Goal: Task Accomplishment & Management: Use online tool/utility

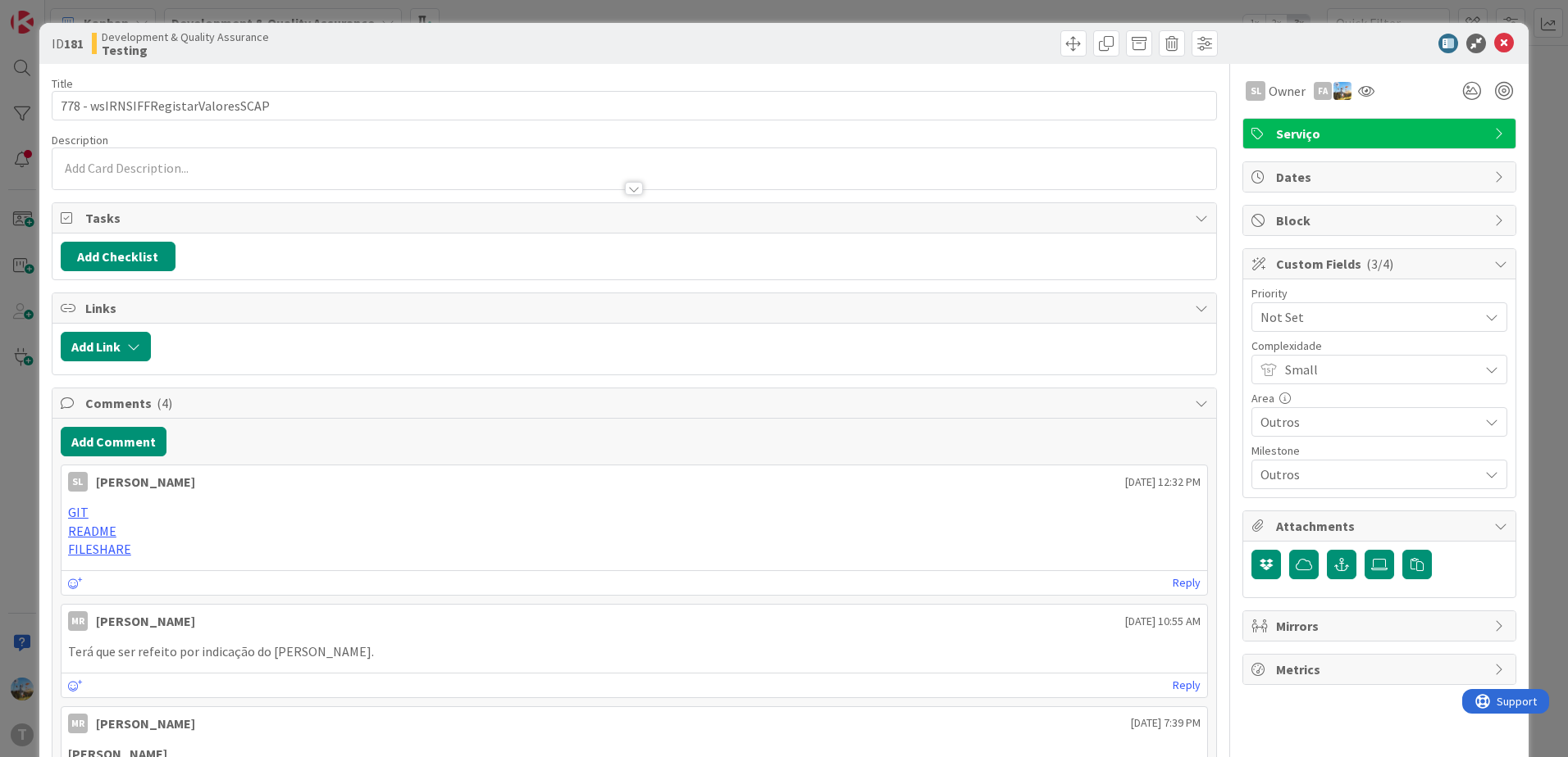
click at [1494, 42] on icon at bounding box center [1504, 43] width 20 height 20
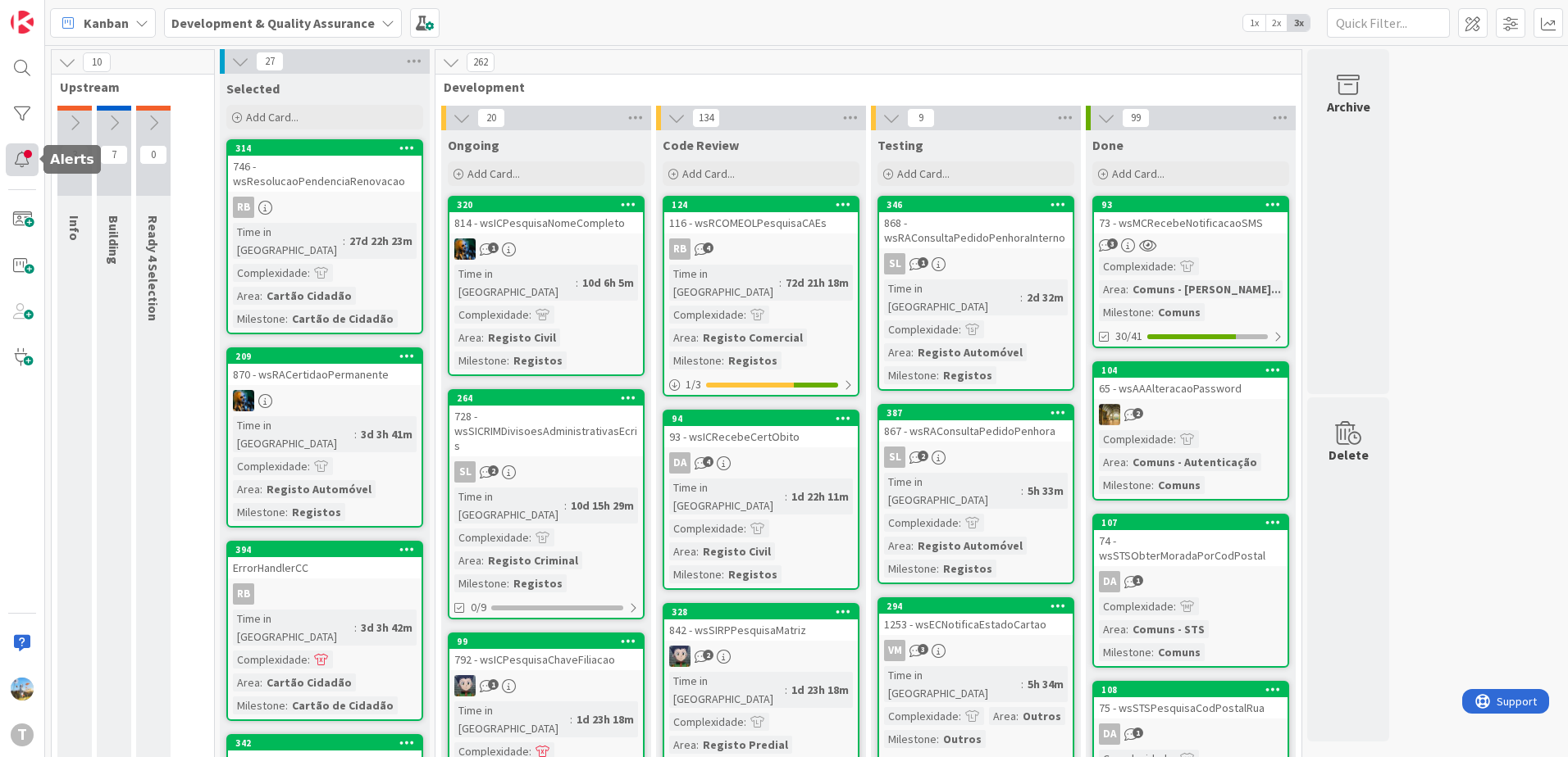
click at [21, 147] on div at bounding box center [22, 159] width 33 height 33
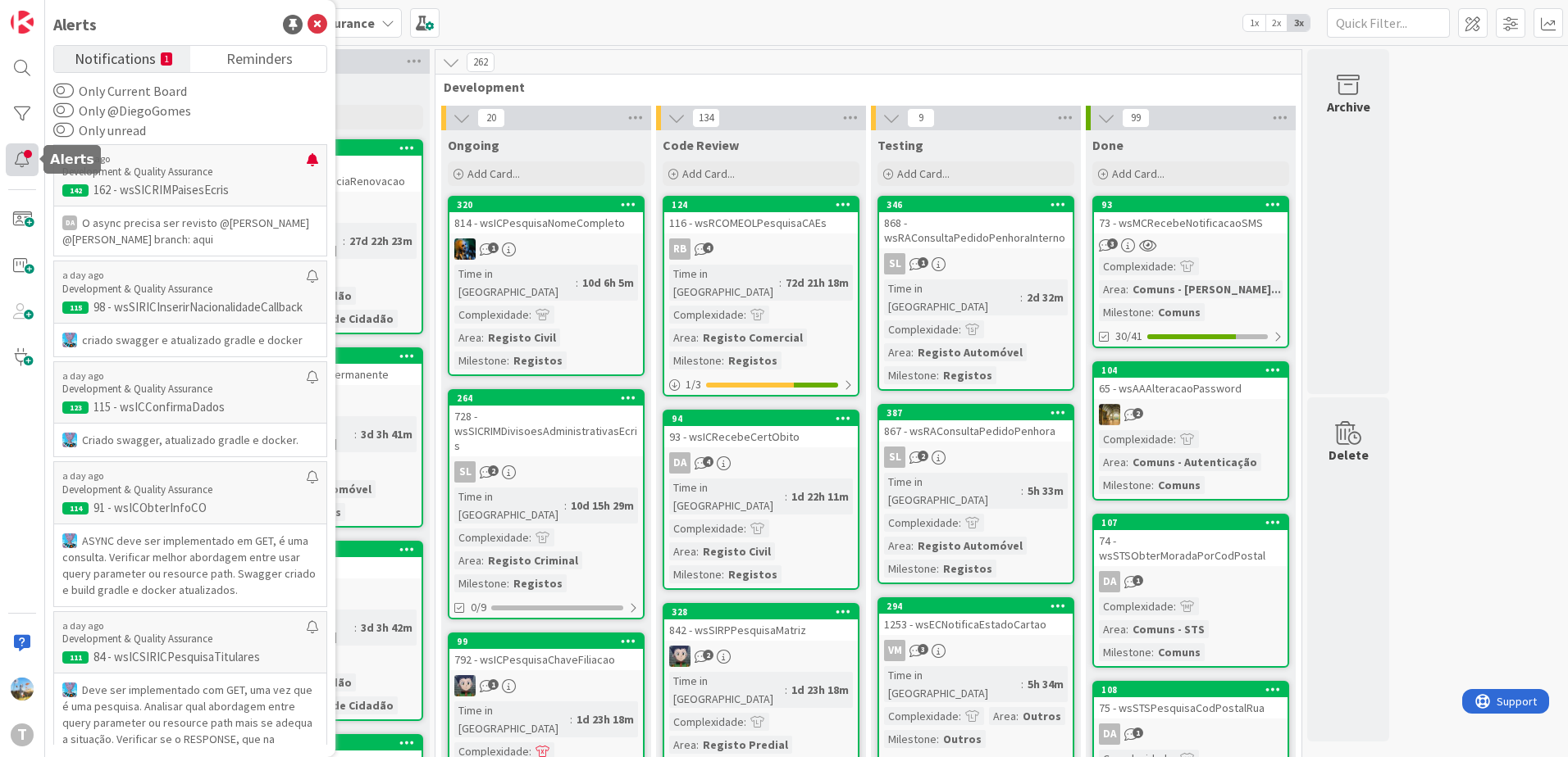
click at [26, 160] on div at bounding box center [22, 159] width 33 height 33
click at [28, 124] on div at bounding box center [22, 114] width 33 height 33
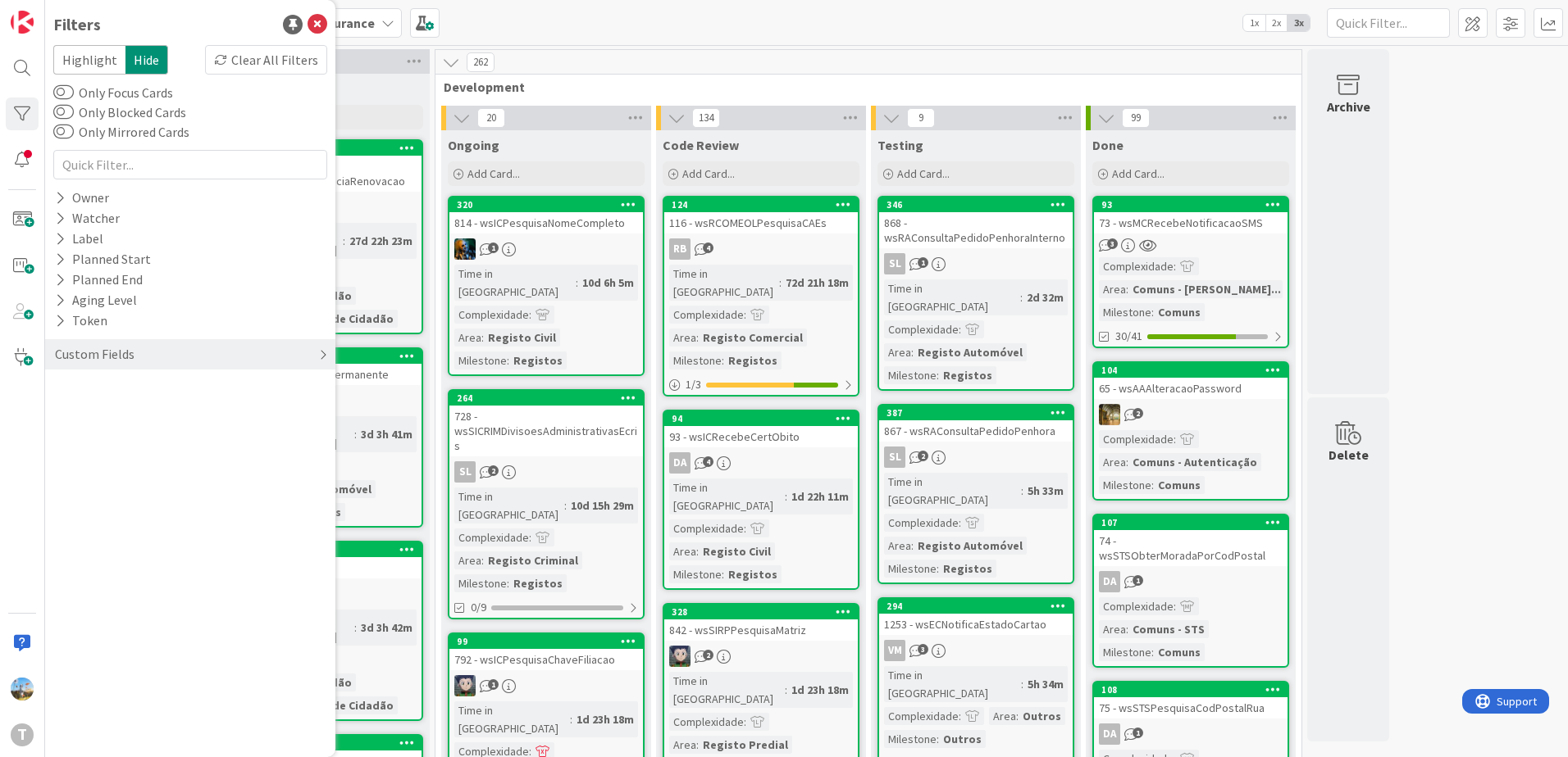
click at [128, 349] on div "Custom Fields" at bounding box center [94, 354] width 83 height 21
click at [149, 391] on div "Priority" at bounding box center [190, 388] width 291 height 21
click at [125, 416] on span "Critical" at bounding box center [107, 413] width 61 height 22
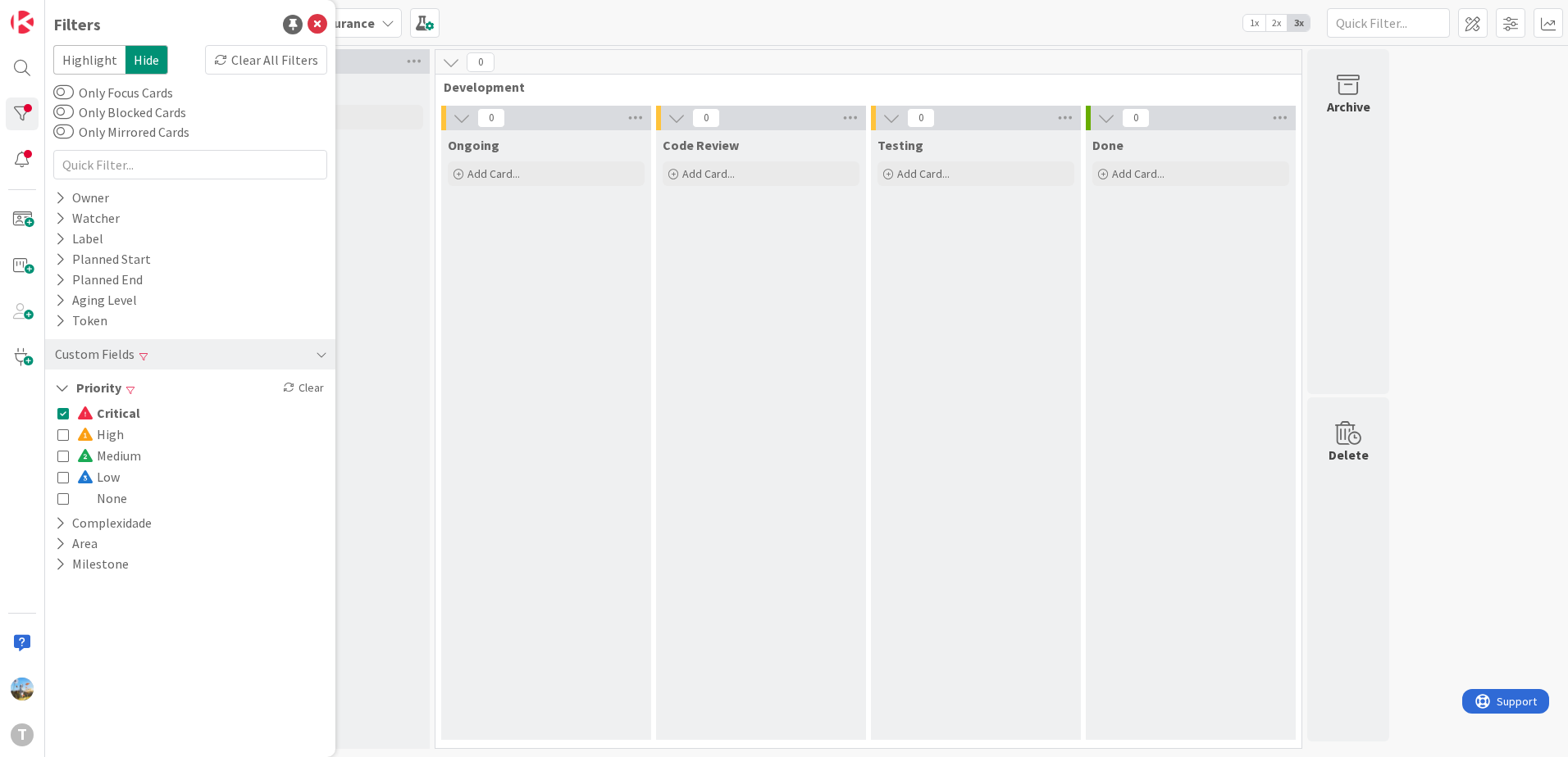
click at [125, 416] on span "Critical" at bounding box center [109, 413] width 63 height 22
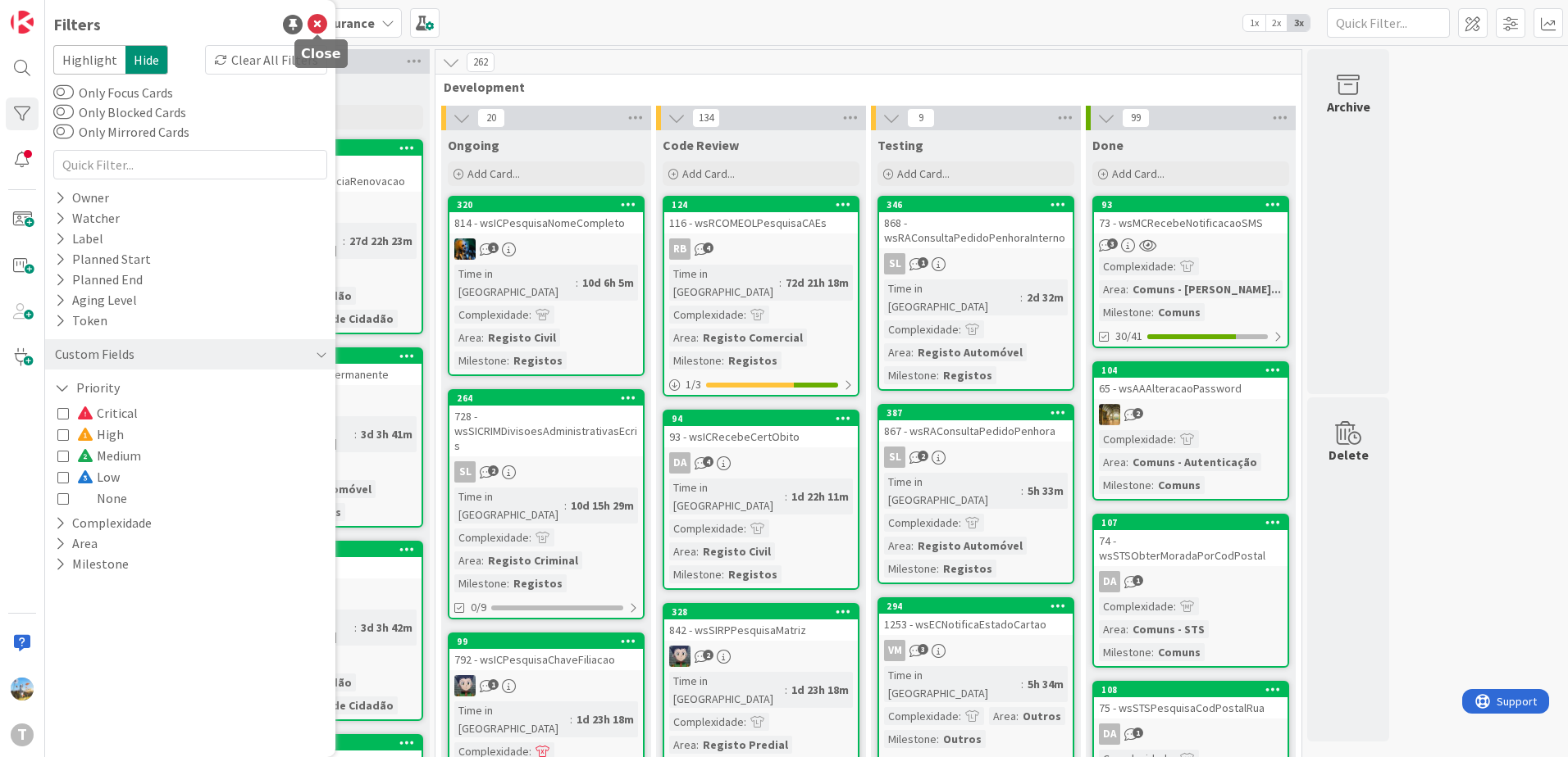
click at [315, 23] on icon at bounding box center [317, 25] width 20 height 20
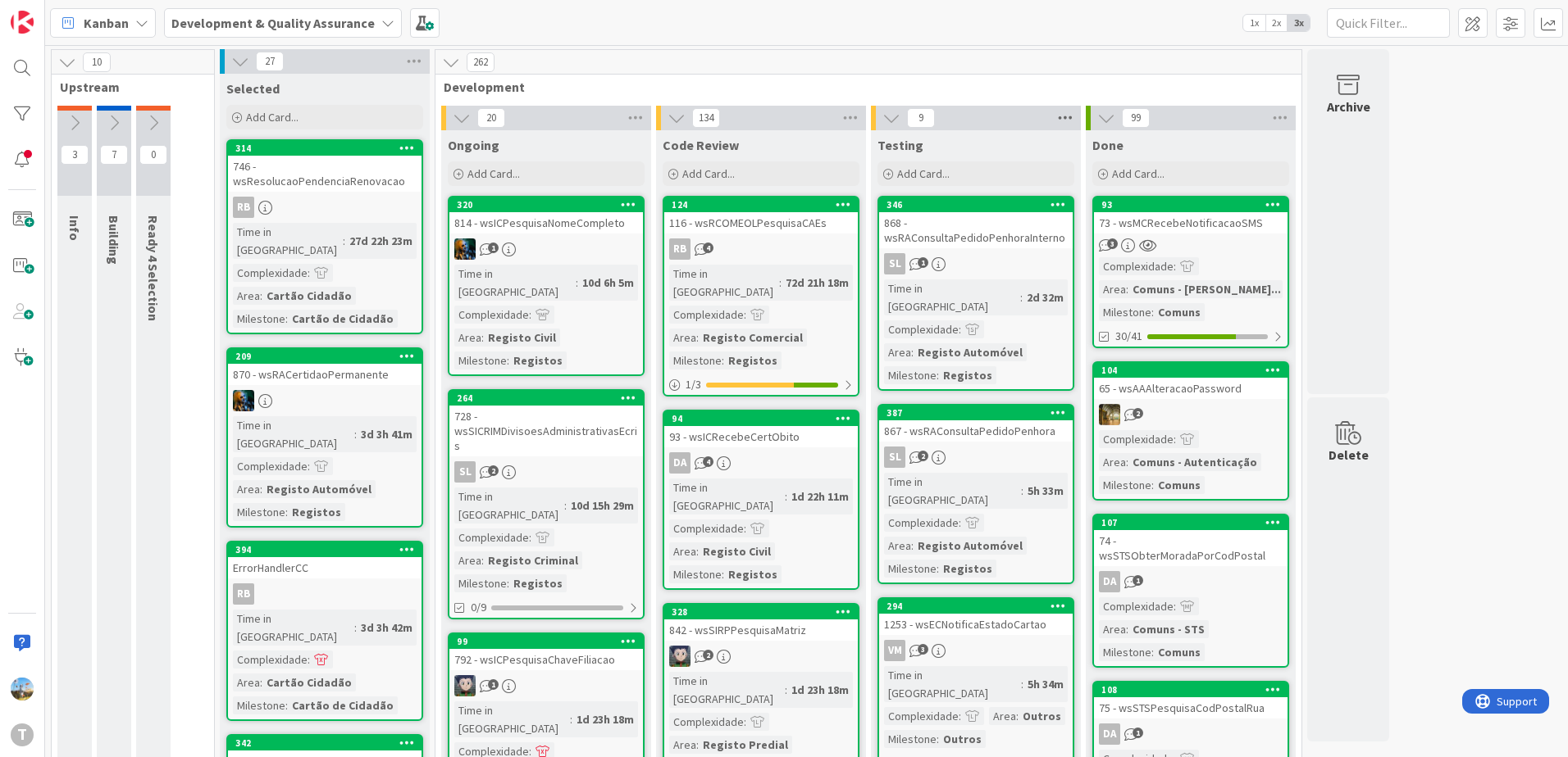
click at [1069, 118] on icon at bounding box center [1065, 118] width 22 height 24
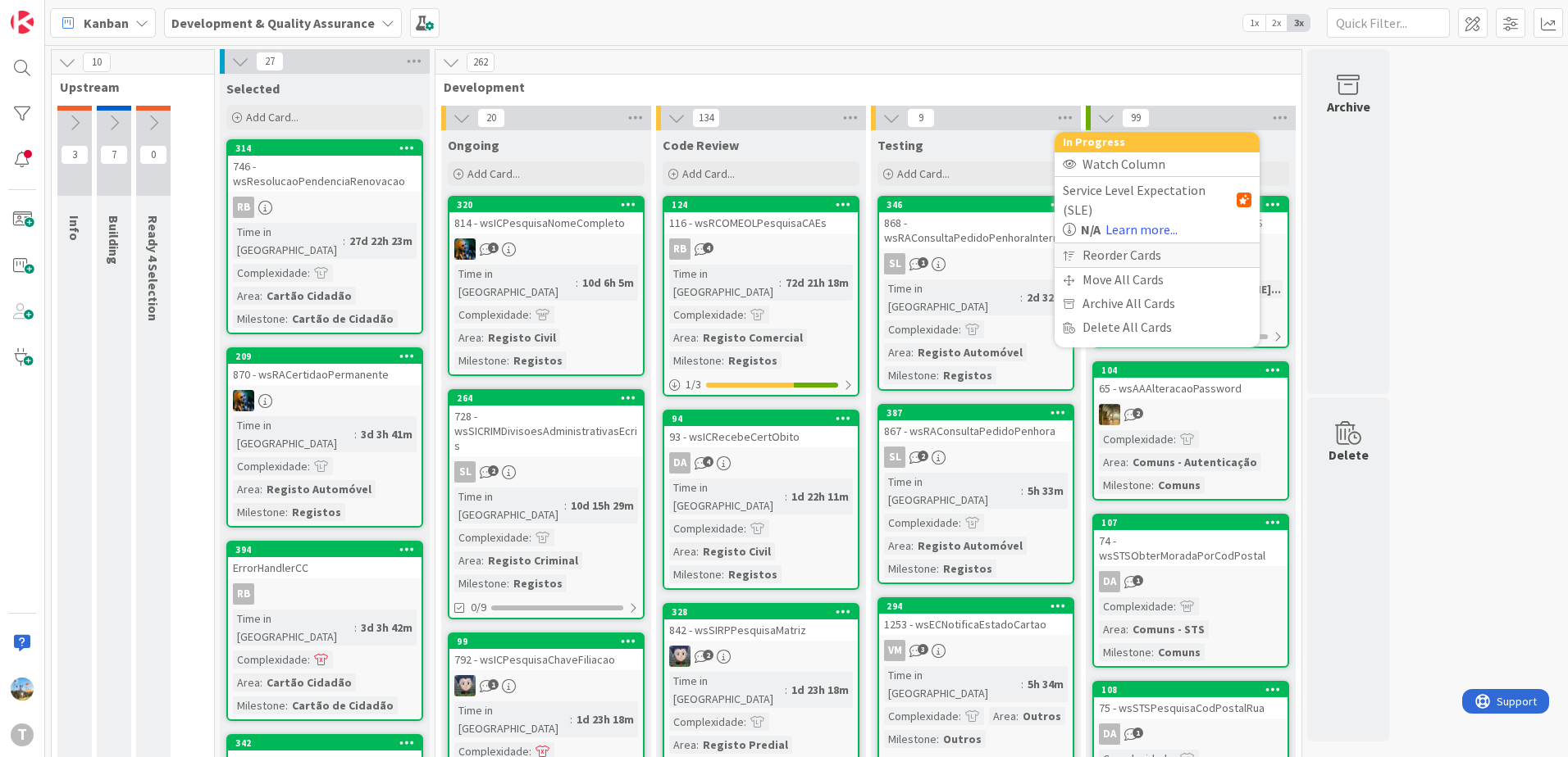
click at [1107, 244] on div "Reorder Cards" at bounding box center [1156, 255] width 205 height 23
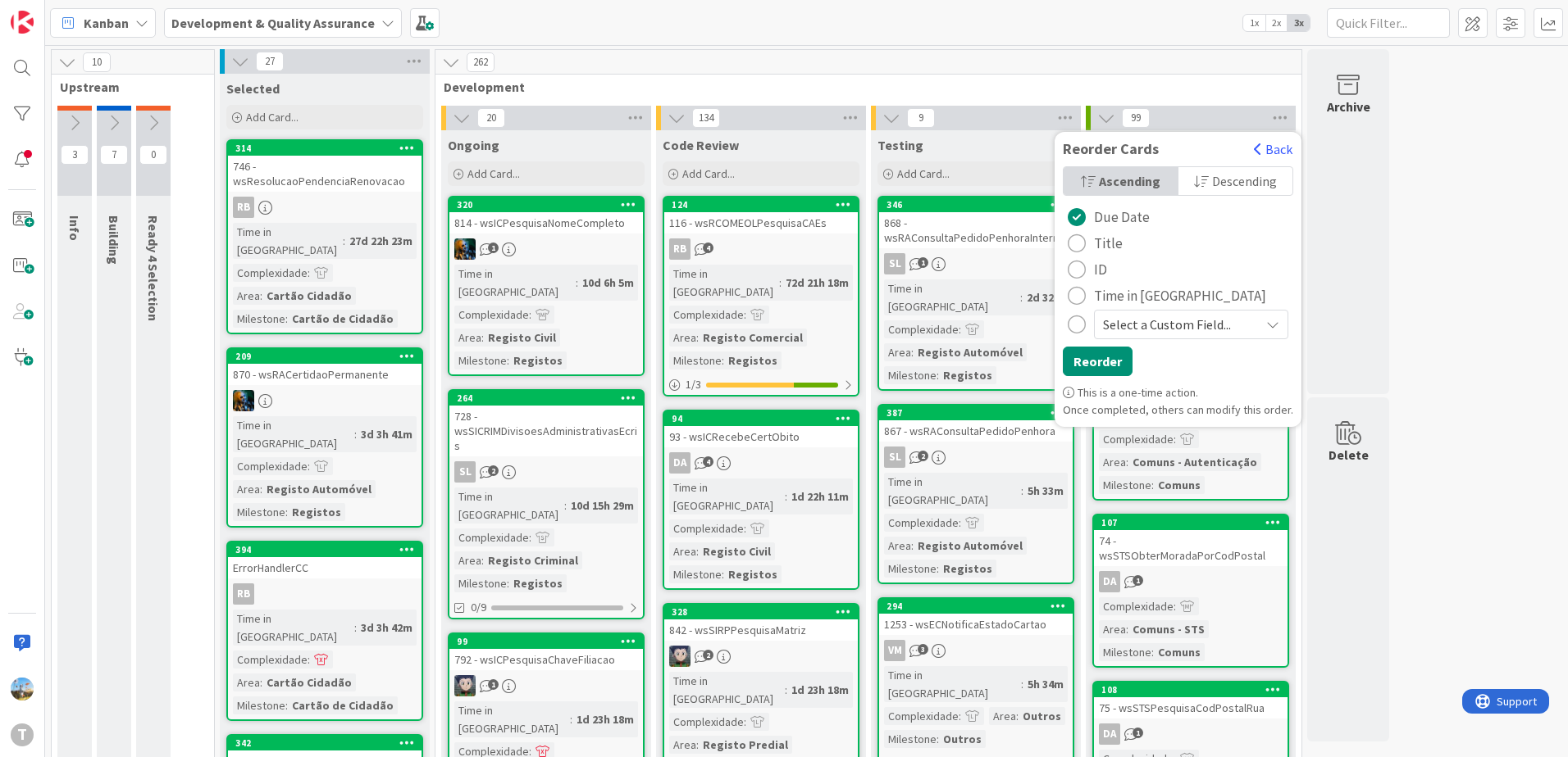
click at [1095, 295] on span "Time in [GEOGRAPHIC_DATA]" at bounding box center [1180, 295] width 172 height 24
click at [1106, 361] on button "Reorder" at bounding box center [1097, 361] width 69 height 29
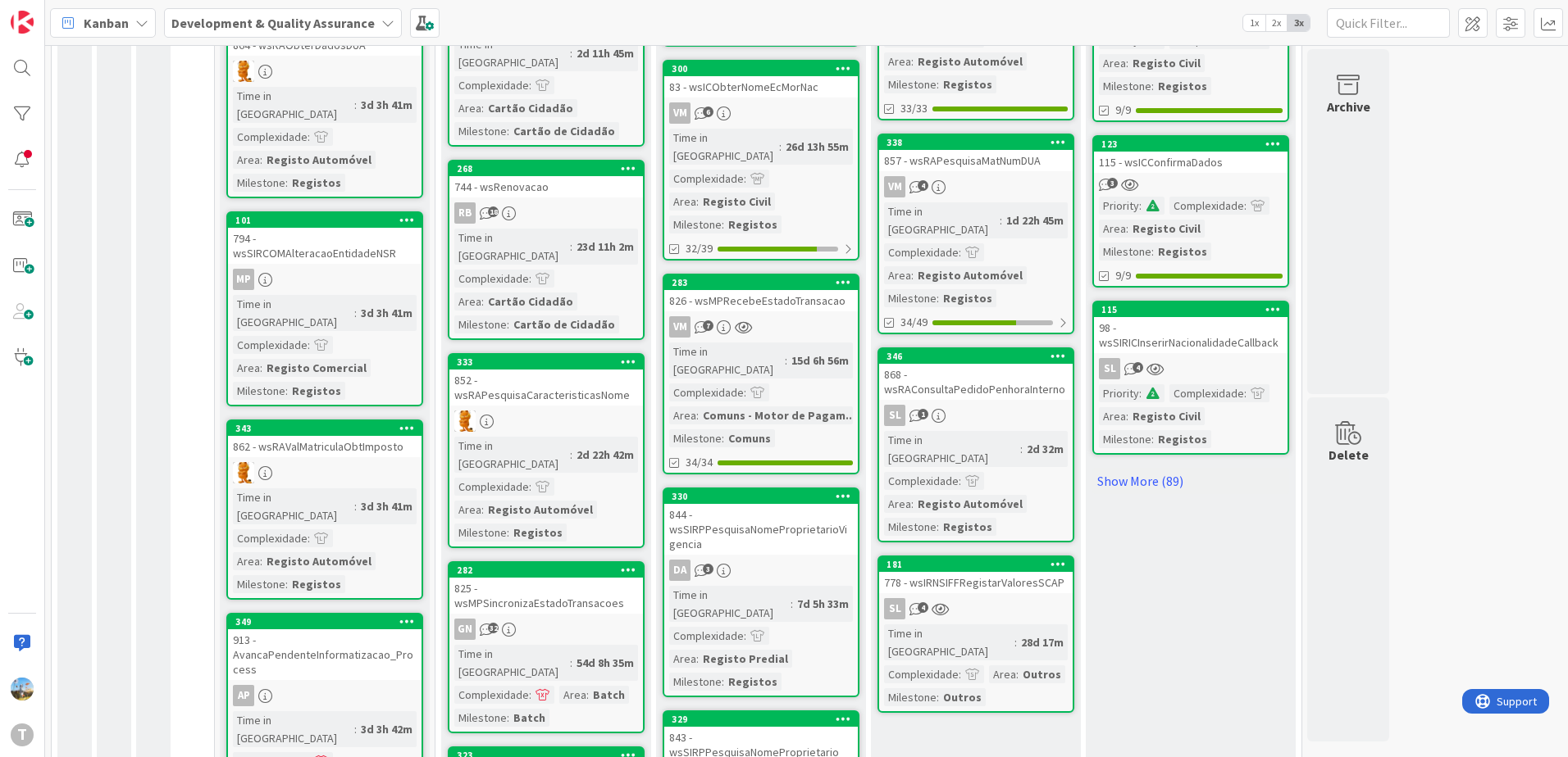
scroll to position [1373, 0]
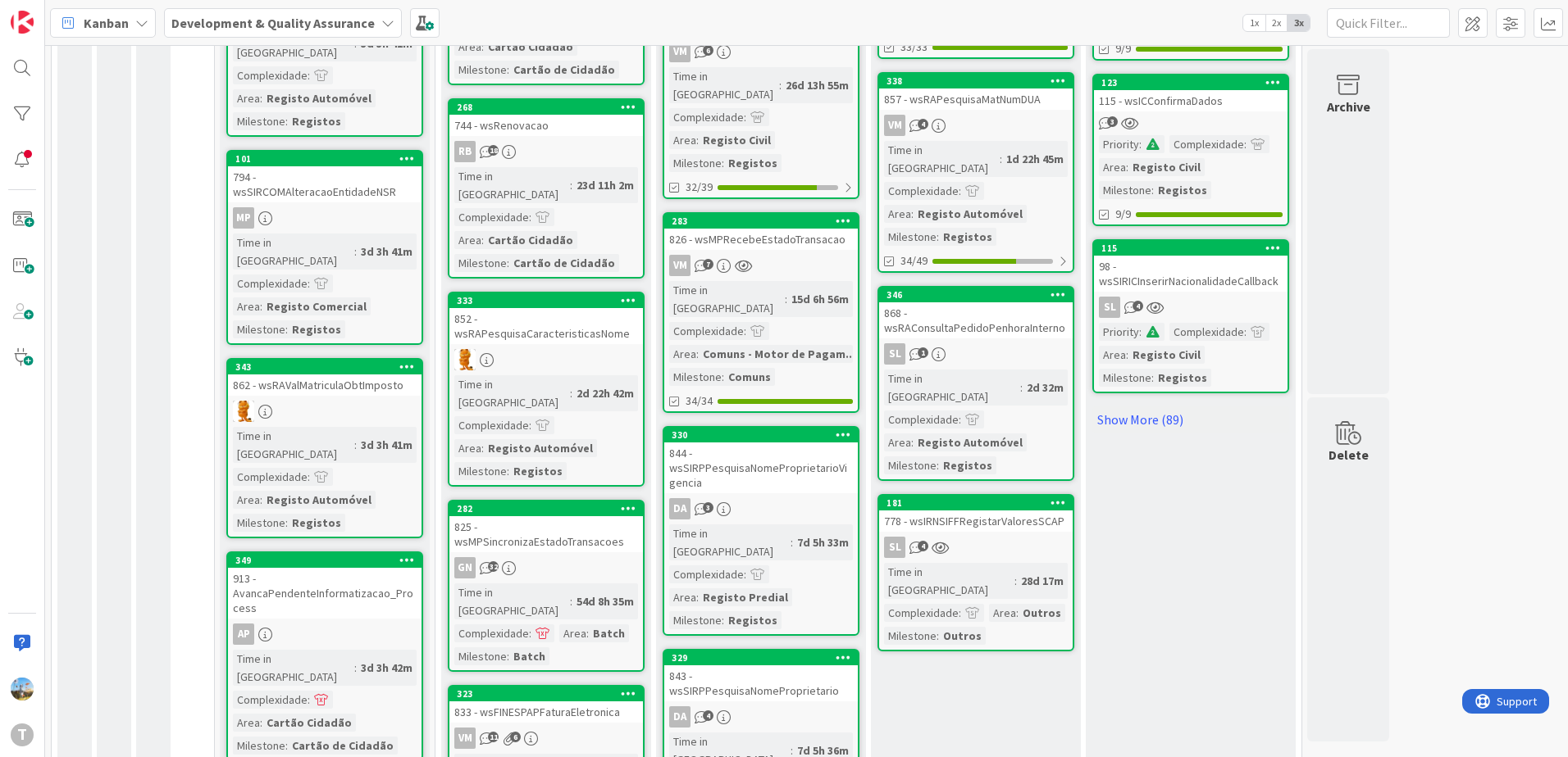
click at [1026, 537] on div "SL 4" at bounding box center [976, 548] width 194 height 22
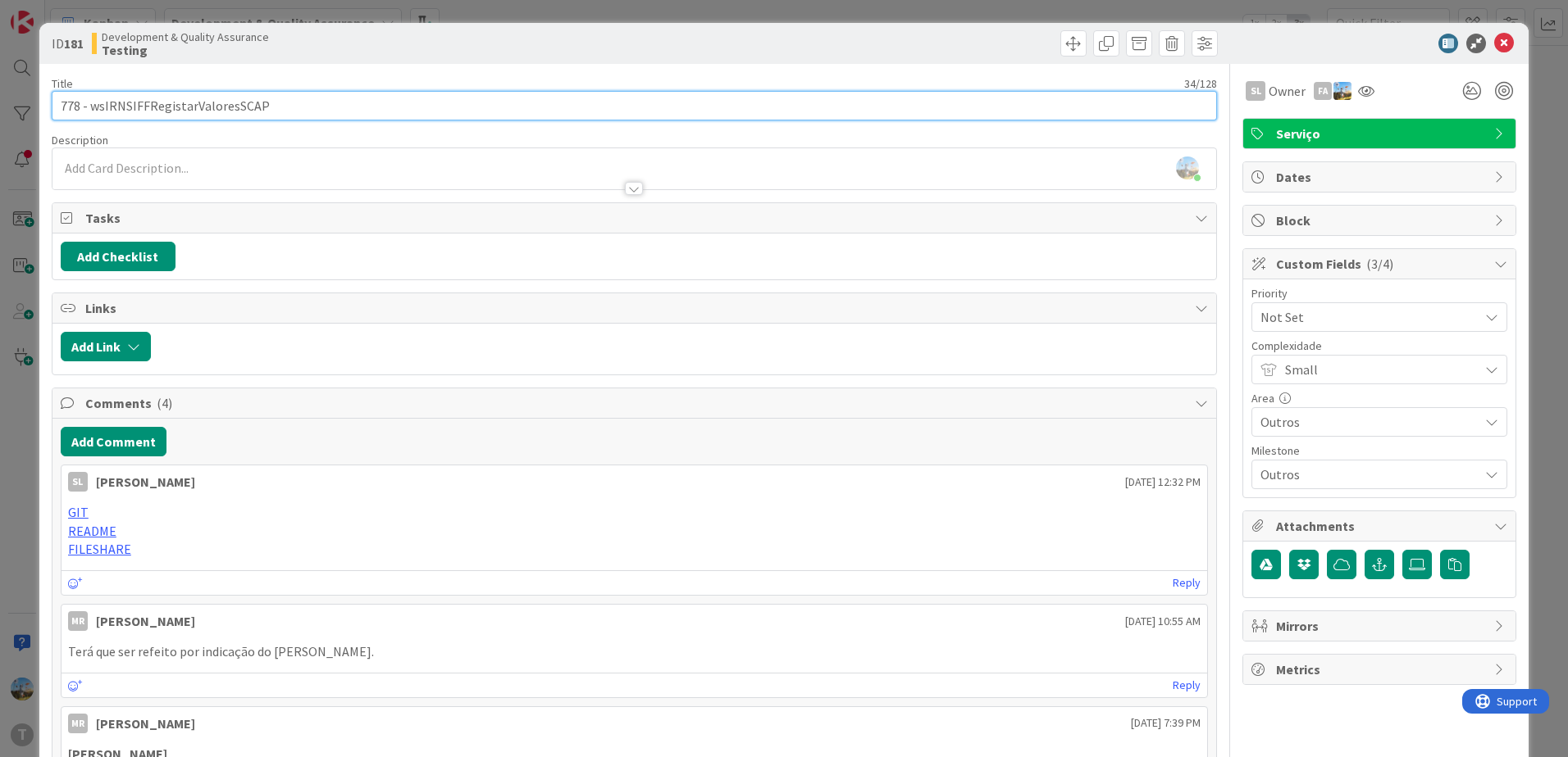
drag, startPoint x: 295, startPoint y: 107, endPoint x: 89, endPoint y: 99, distance: 206.2
click at [89, 99] on input "778 - wsIRNSIFFRegistarValoresSCAP" at bounding box center [634, 105] width 1165 height 29
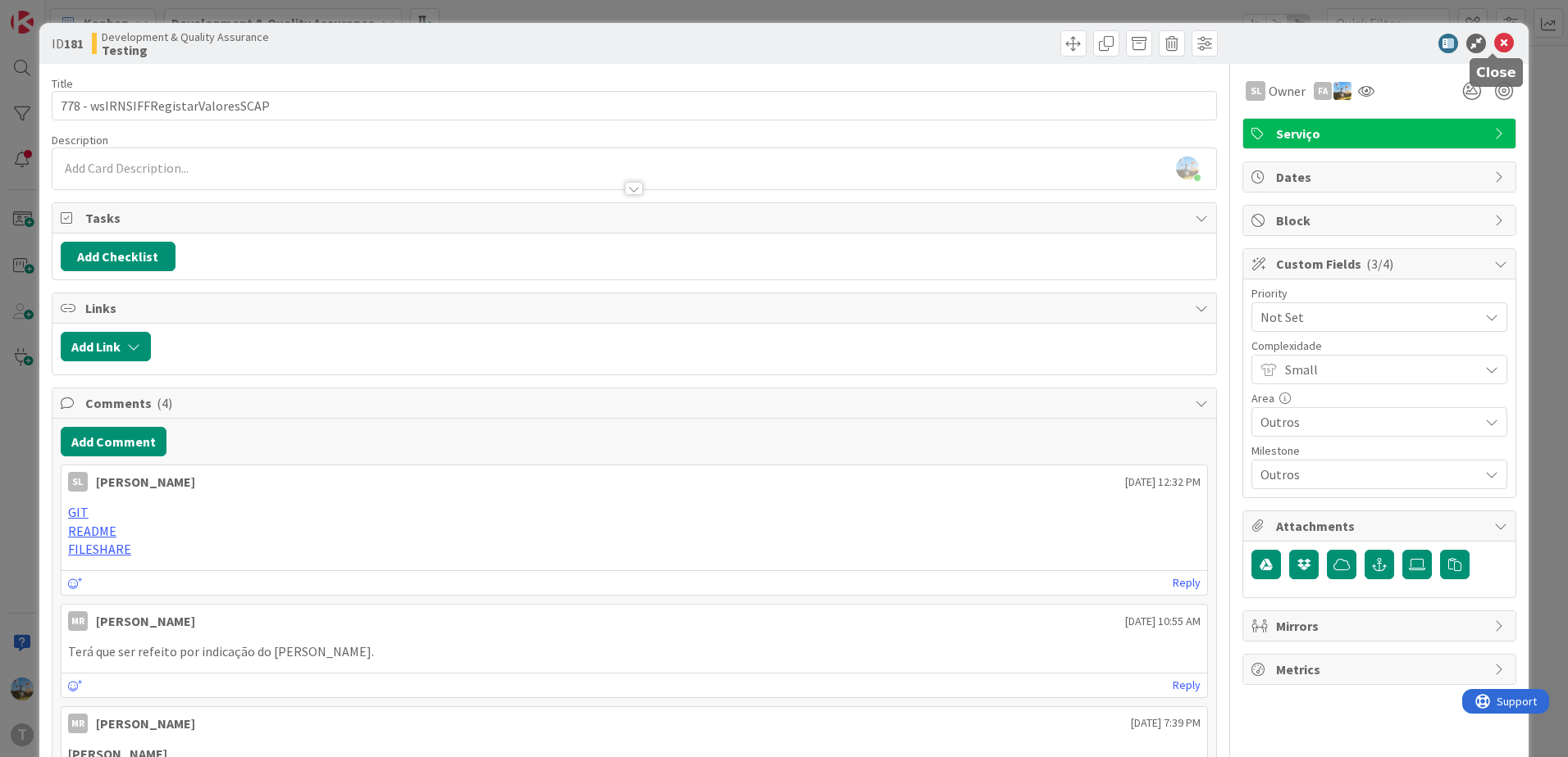
click at [1494, 46] on icon at bounding box center [1504, 43] width 20 height 20
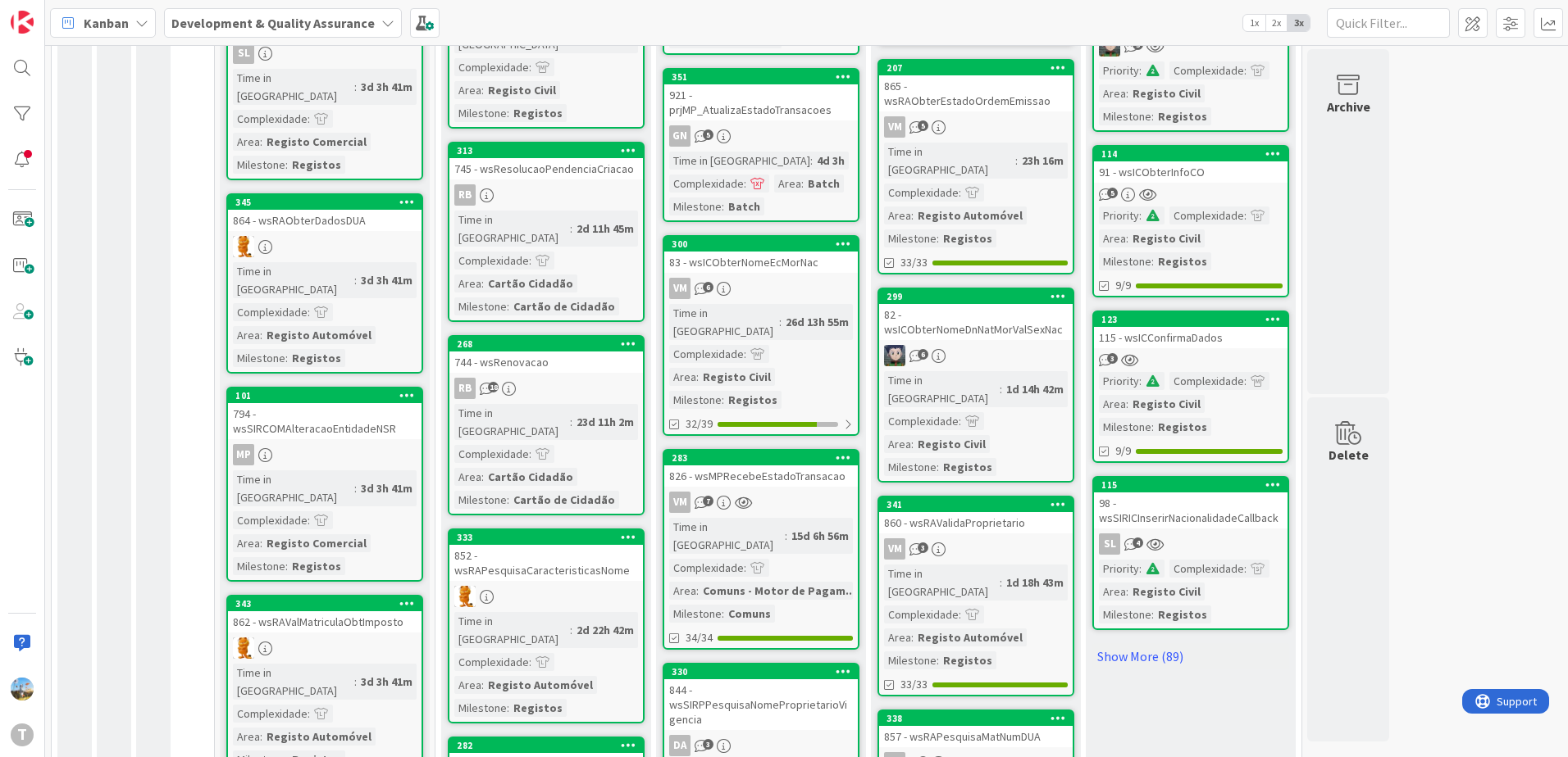
scroll to position [1405, 0]
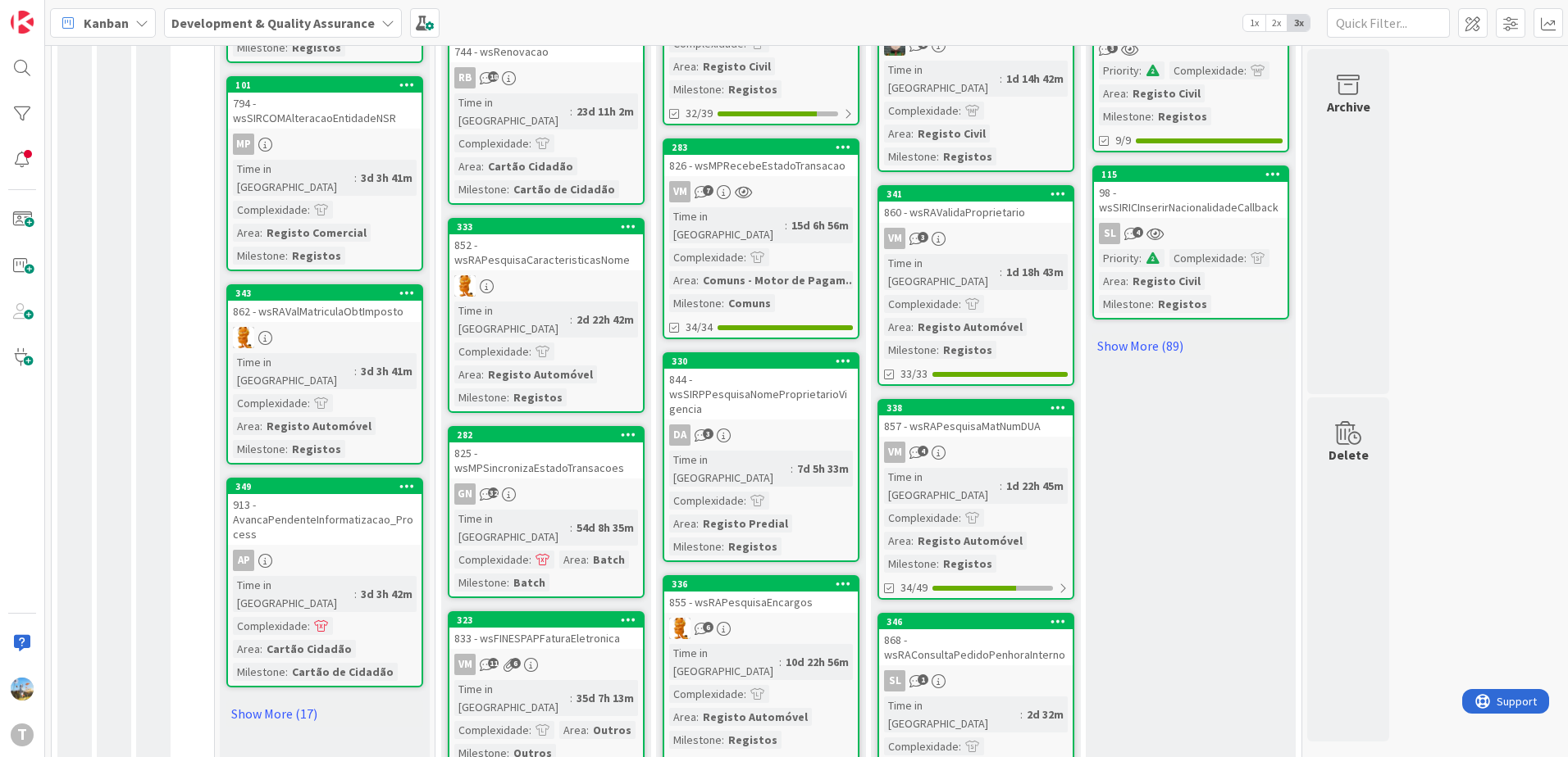
scroll to position [1557, 0]
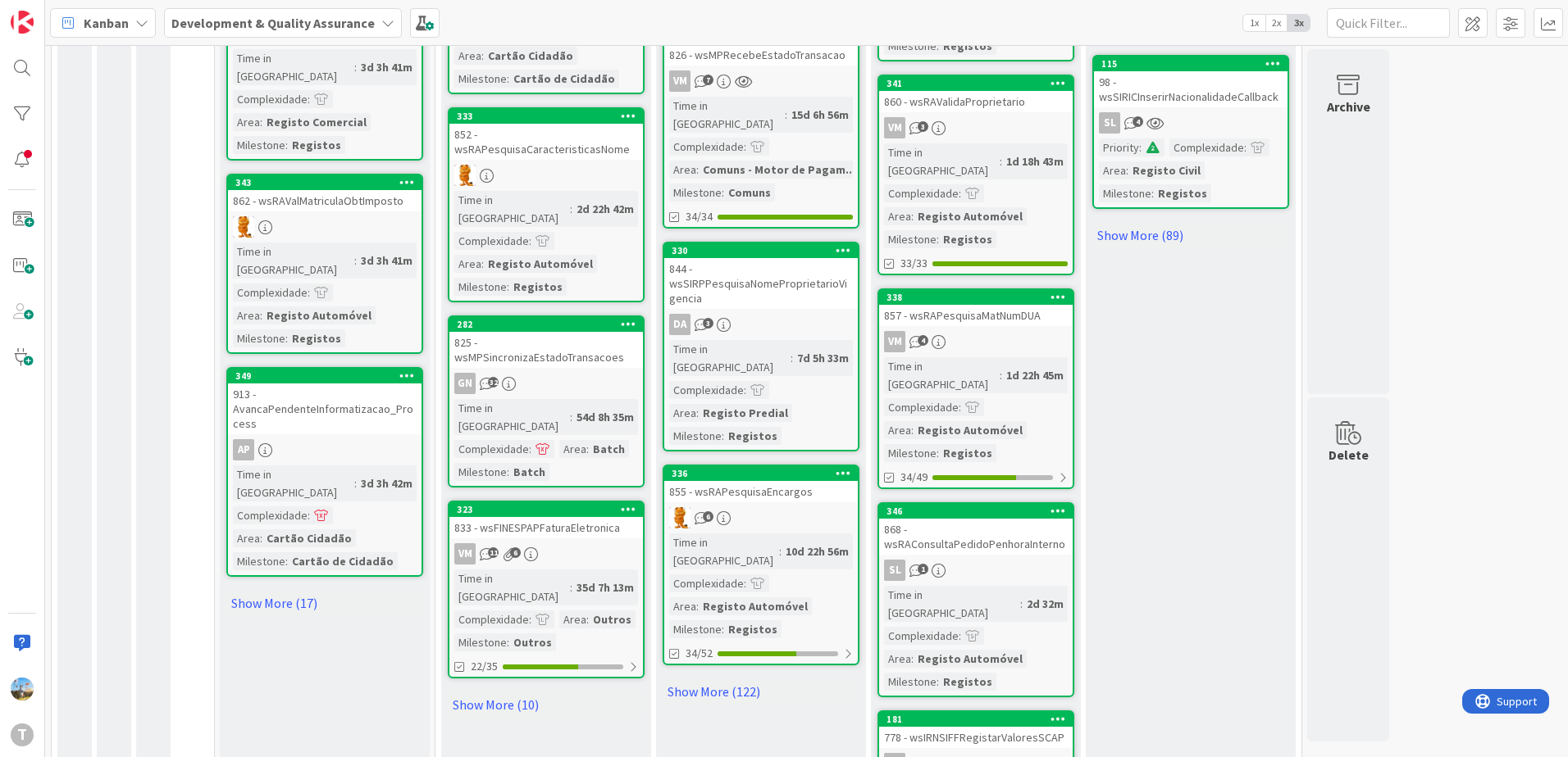
click at [1017, 586] on div "Time in Column : 2d 32m Complexidade : Area : Registo Automóvel Milestone : Reg…" at bounding box center [976, 638] width 184 height 105
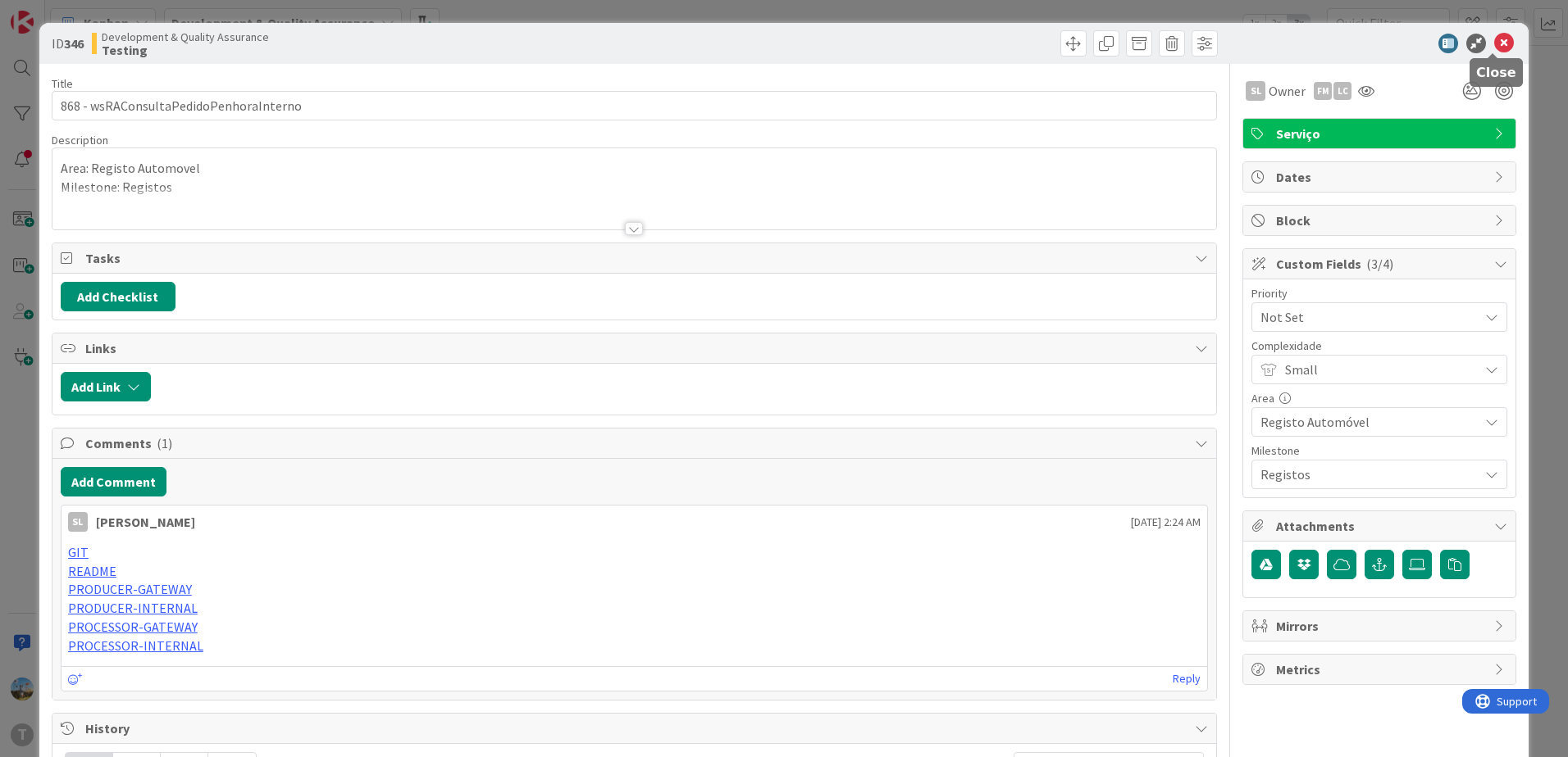
click at [1494, 43] on icon at bounding box center [1504, 43] width 20 height 20
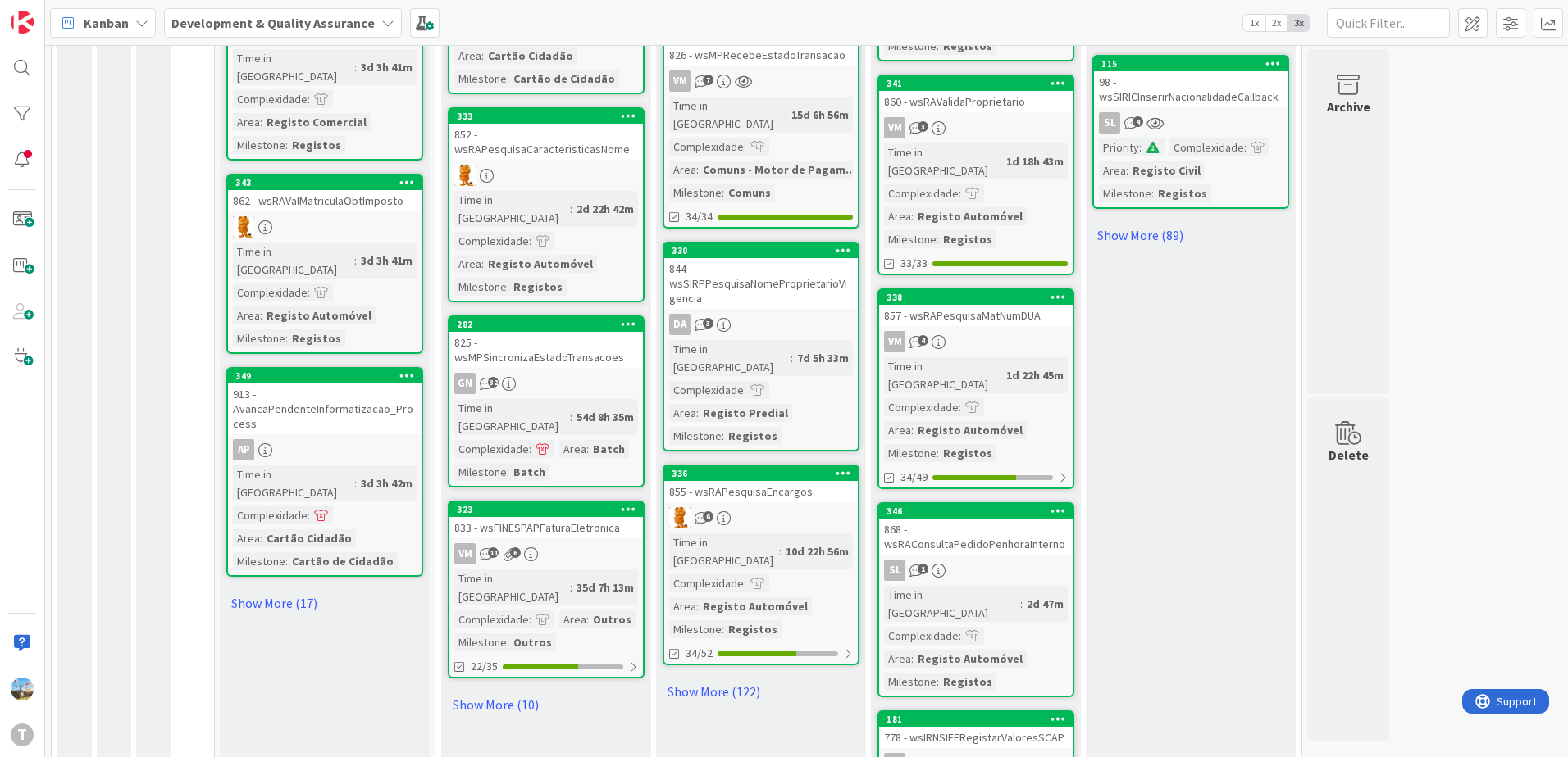
click at [1016, 331] on div "VM 4" at bounding box center [976, 342] width 194 height 22
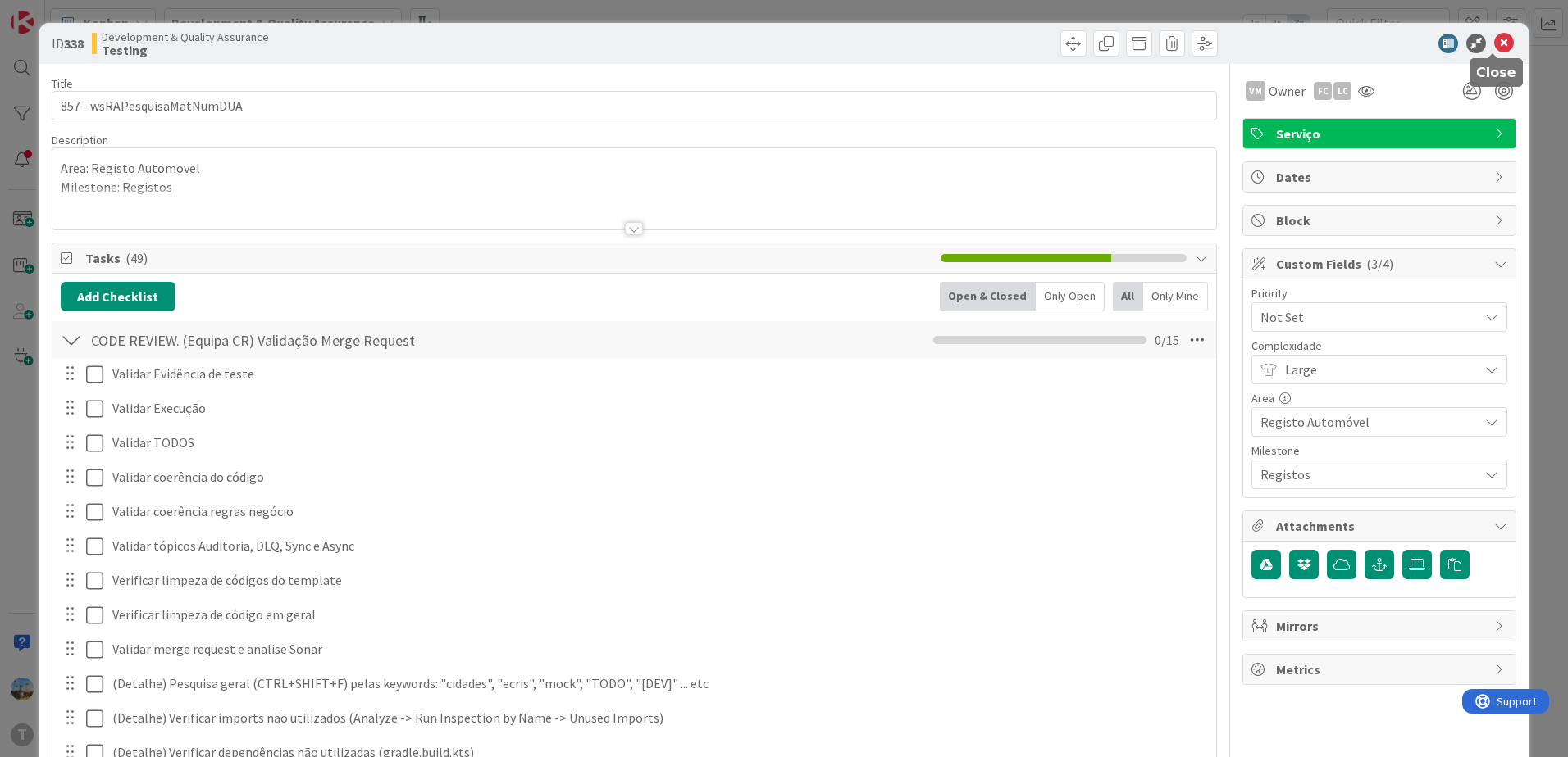
click at [1494, 45] on icon at bounding box center [1504, 43] width 20 height 20
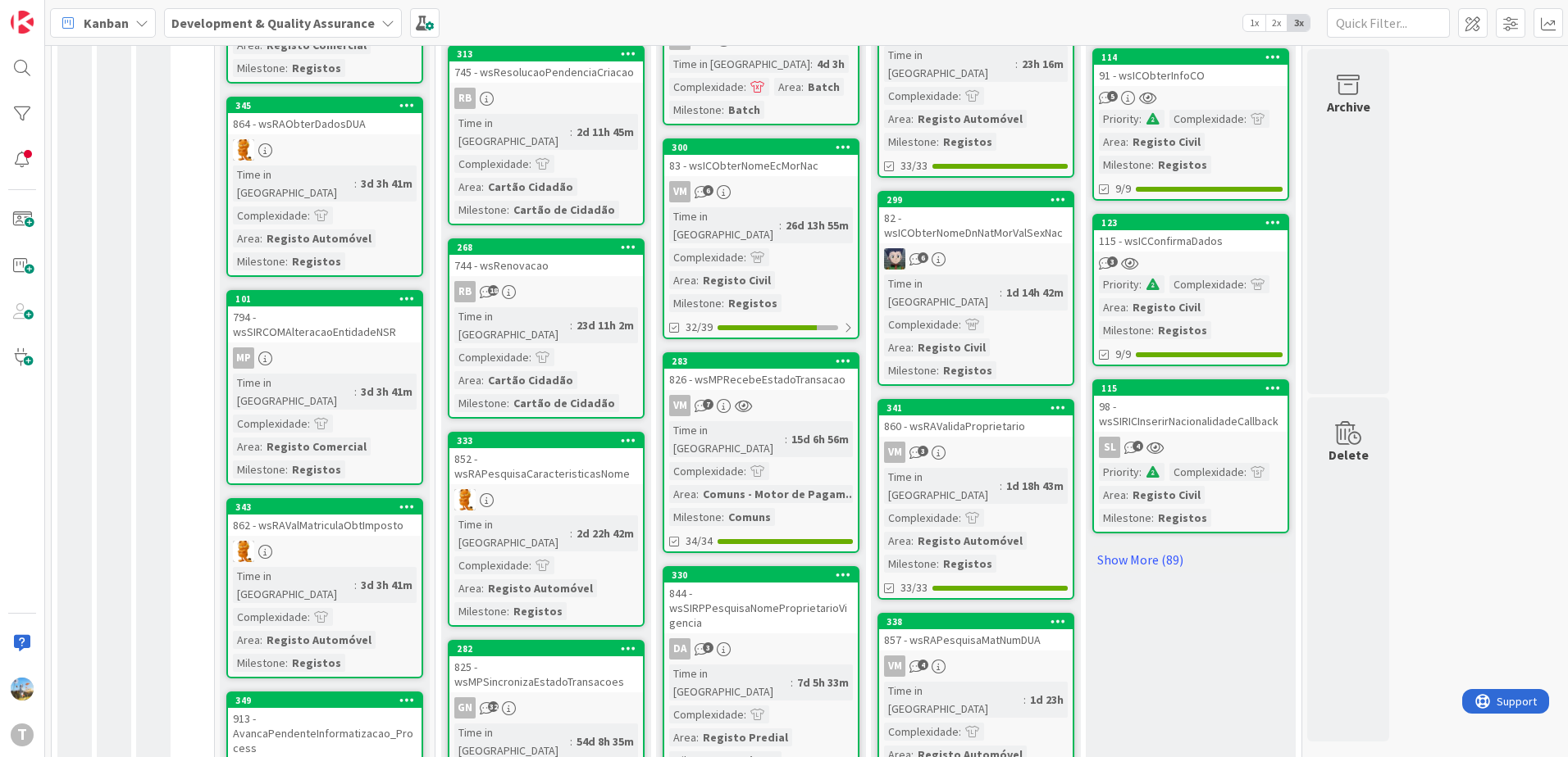
scroll to position [1229, 0]
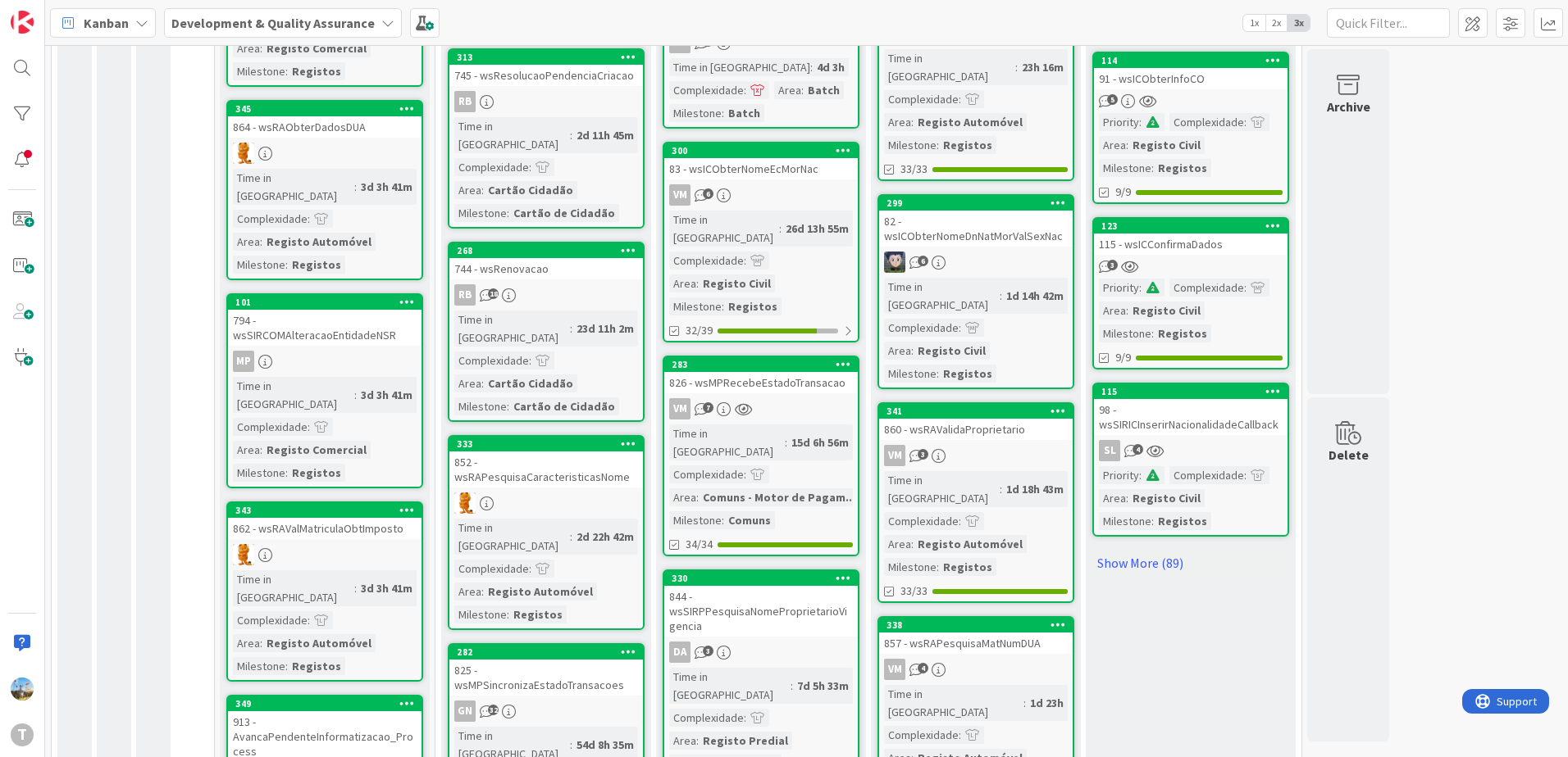
click at [1002, 480] on div "1d 18h 43m" at bounding box center [1034, 489] width 66 height 18
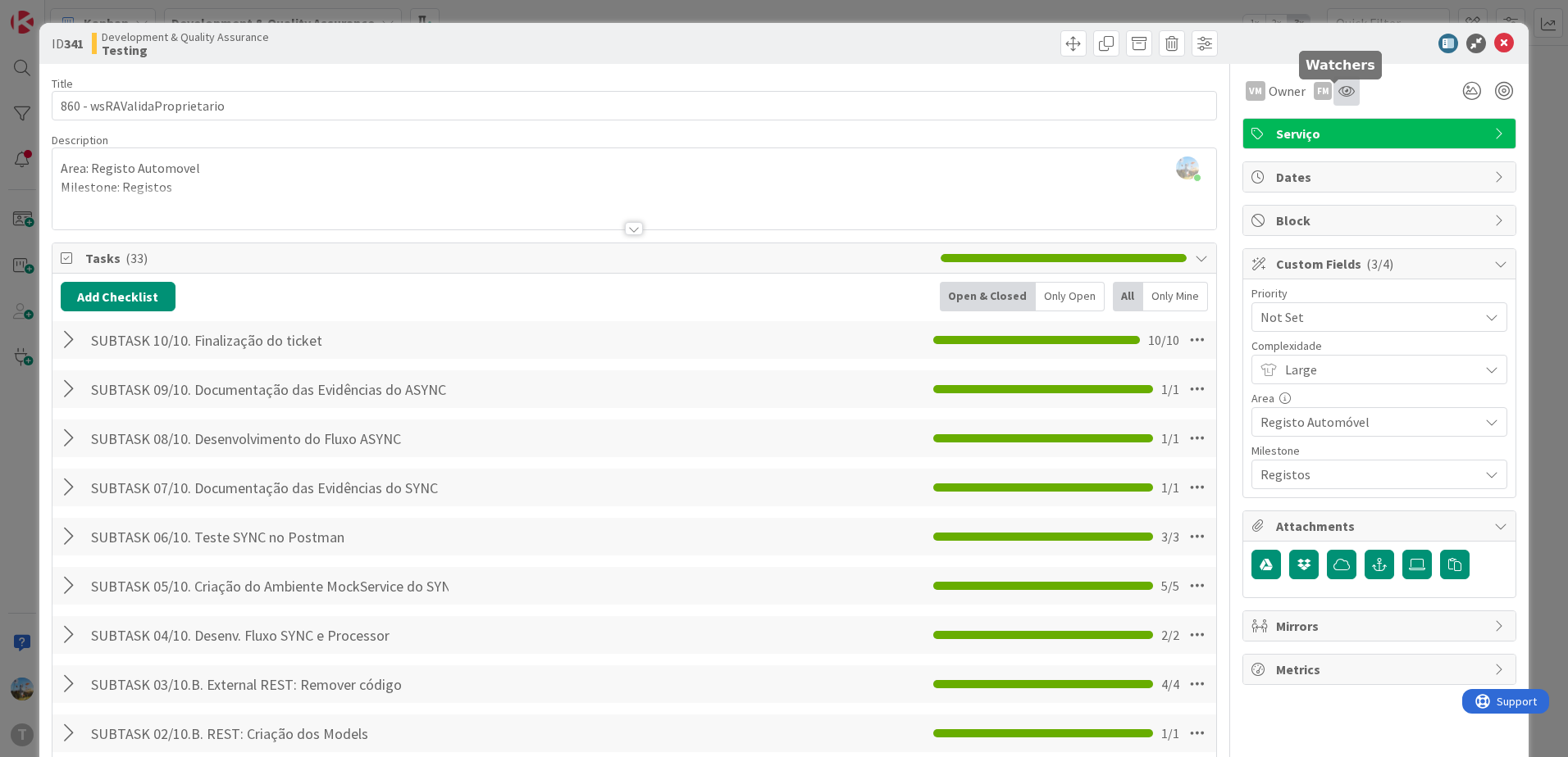
click at [1338, 86] on icon at bounding box center [1347, 91] width 17 height 13
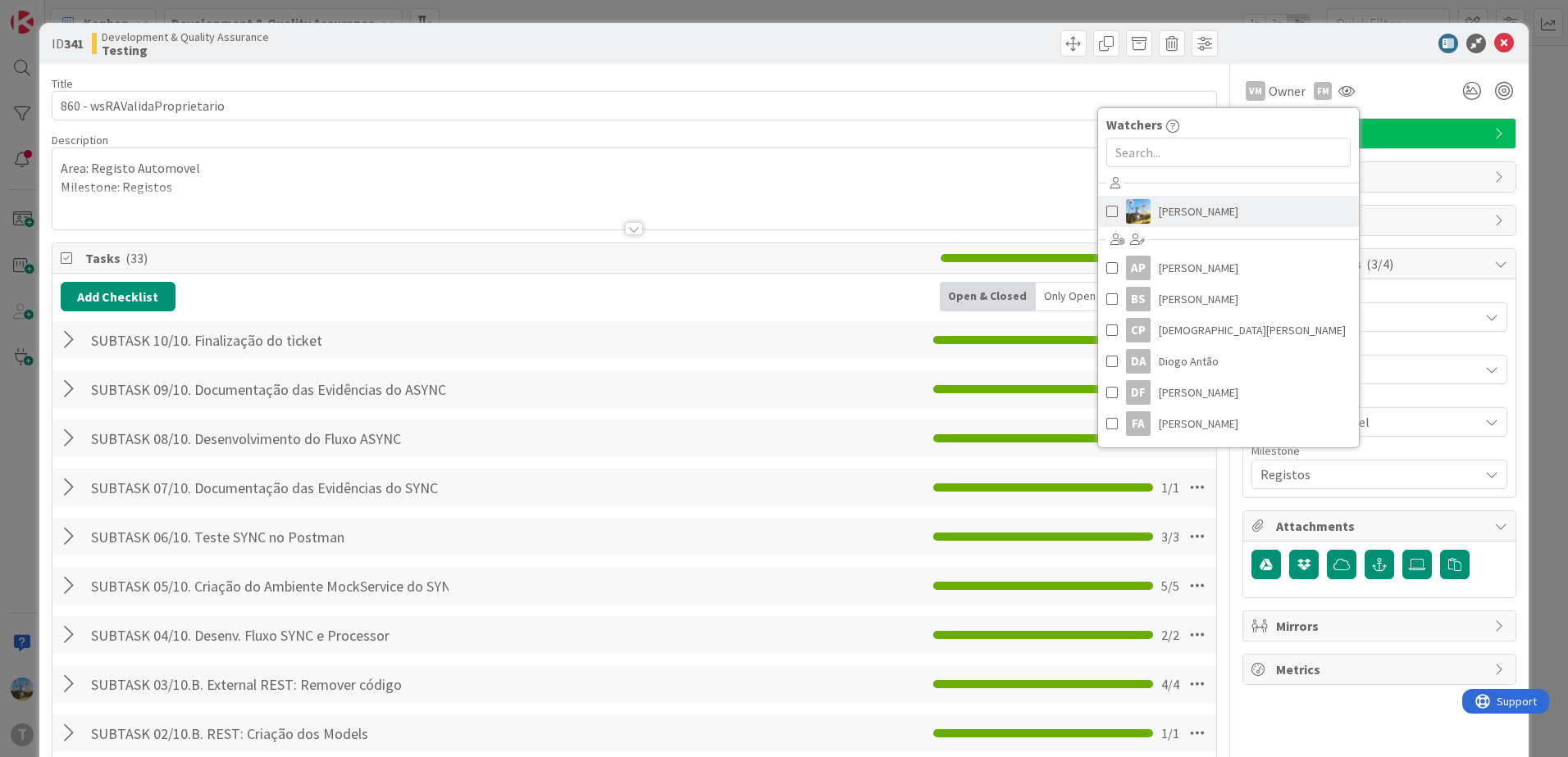
click at [1170, 215] on span "[PERSON_NAME]" at bounding box center [1198, 211] width 79 height 24
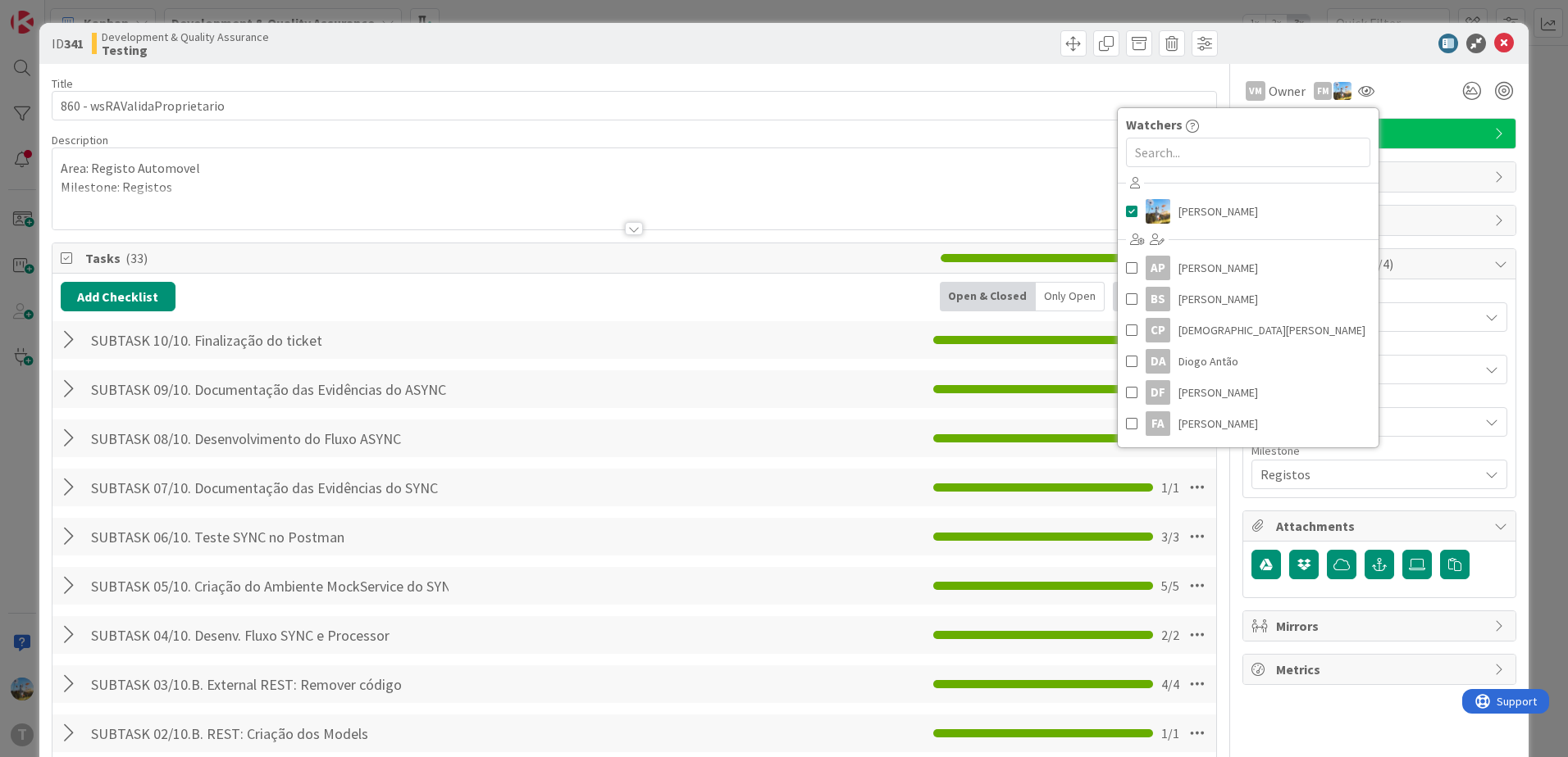
click at [888, 205] on div at bounding box center [634, 209] width 1163 height 42
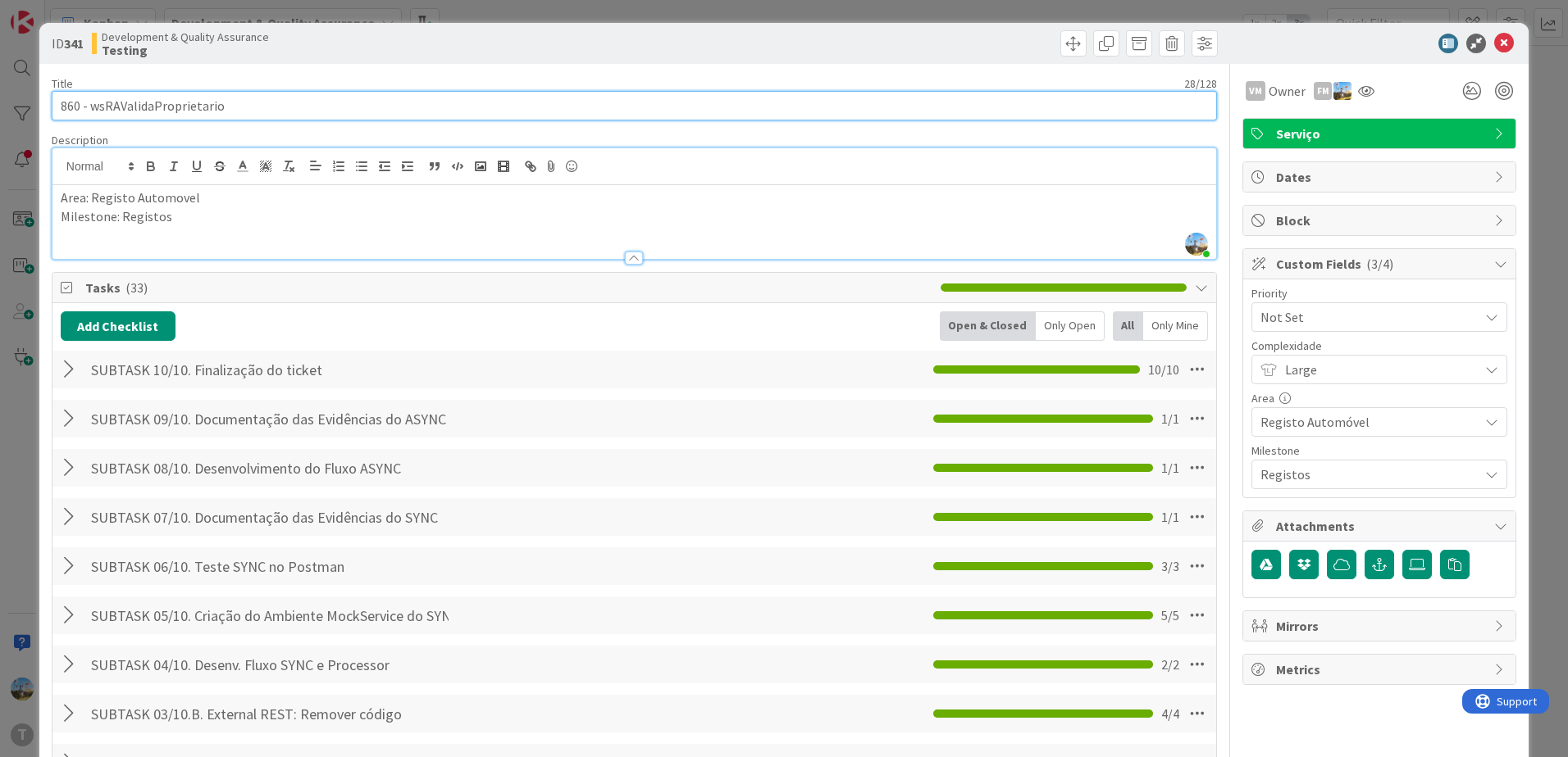
drag, startPoint x: 301, startPoint y: 114, endPoint x: 92, endPoint y: 86, distance: 210.9
click at [92, 86] on div "Title 28 / 128 860 - wsRAValidaProprietario" at bounding box center [634, 98] width 1165 height 44
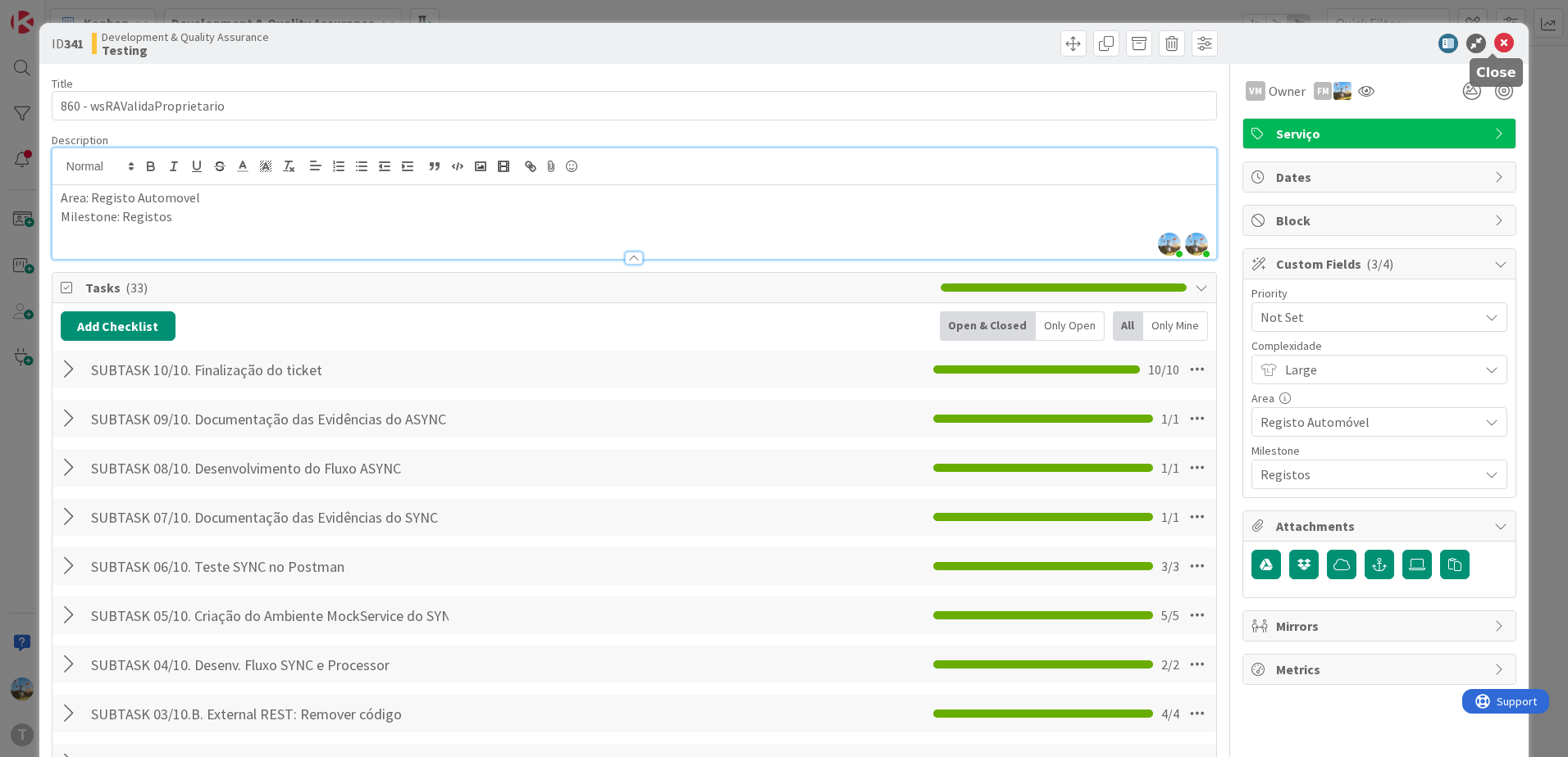
click at [1498, 39] on icon at bounding box center [1504, 43] width 20 height 20
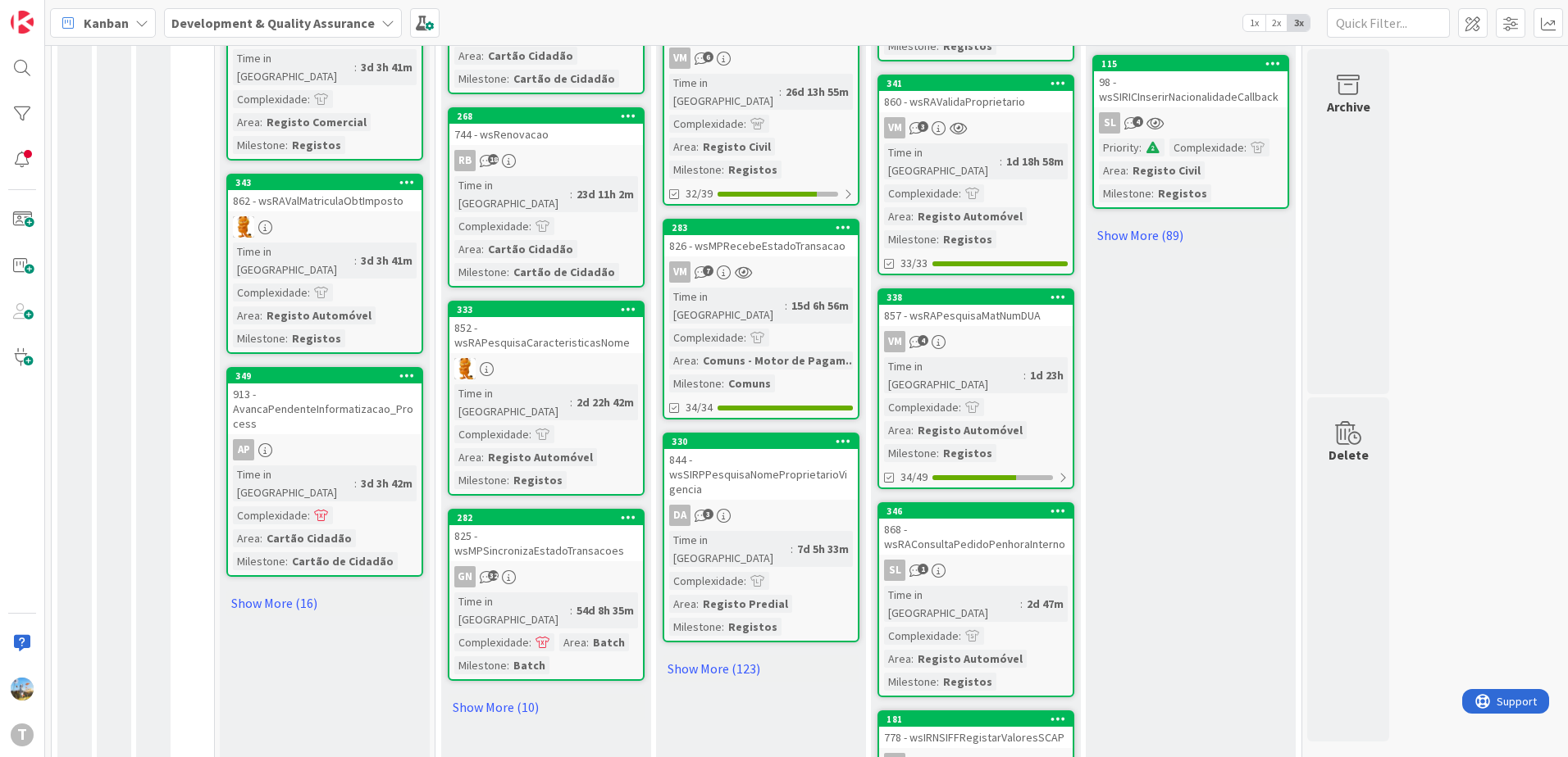
click at [1020, 727] on div "778 - wsIRNSIFFRegistarValoresSCAP" at bounding box center [976, 738] width 194 height 22
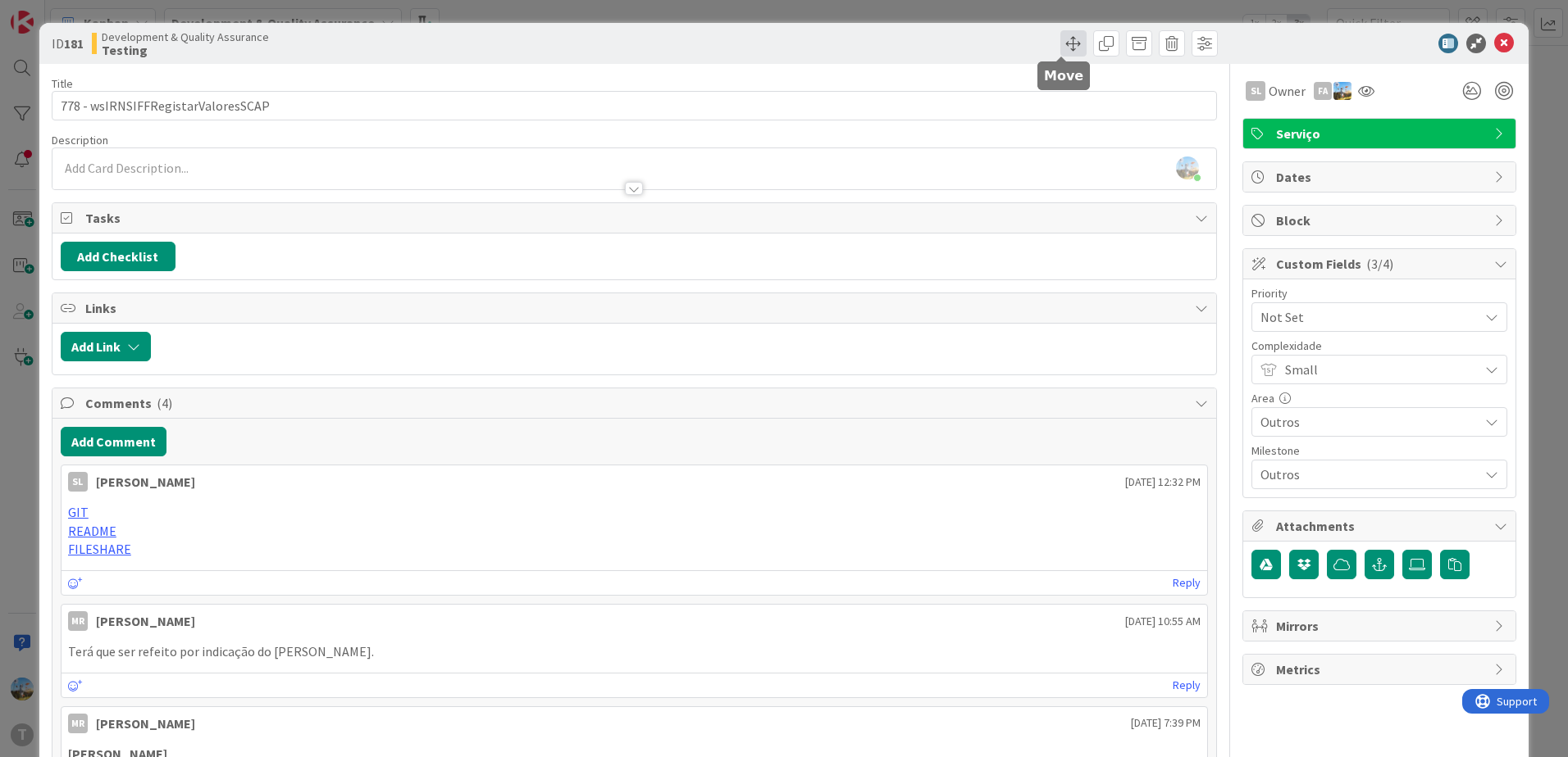
click at [1060, 44] on span at bounding box center [1073, 43] width 26 height 26
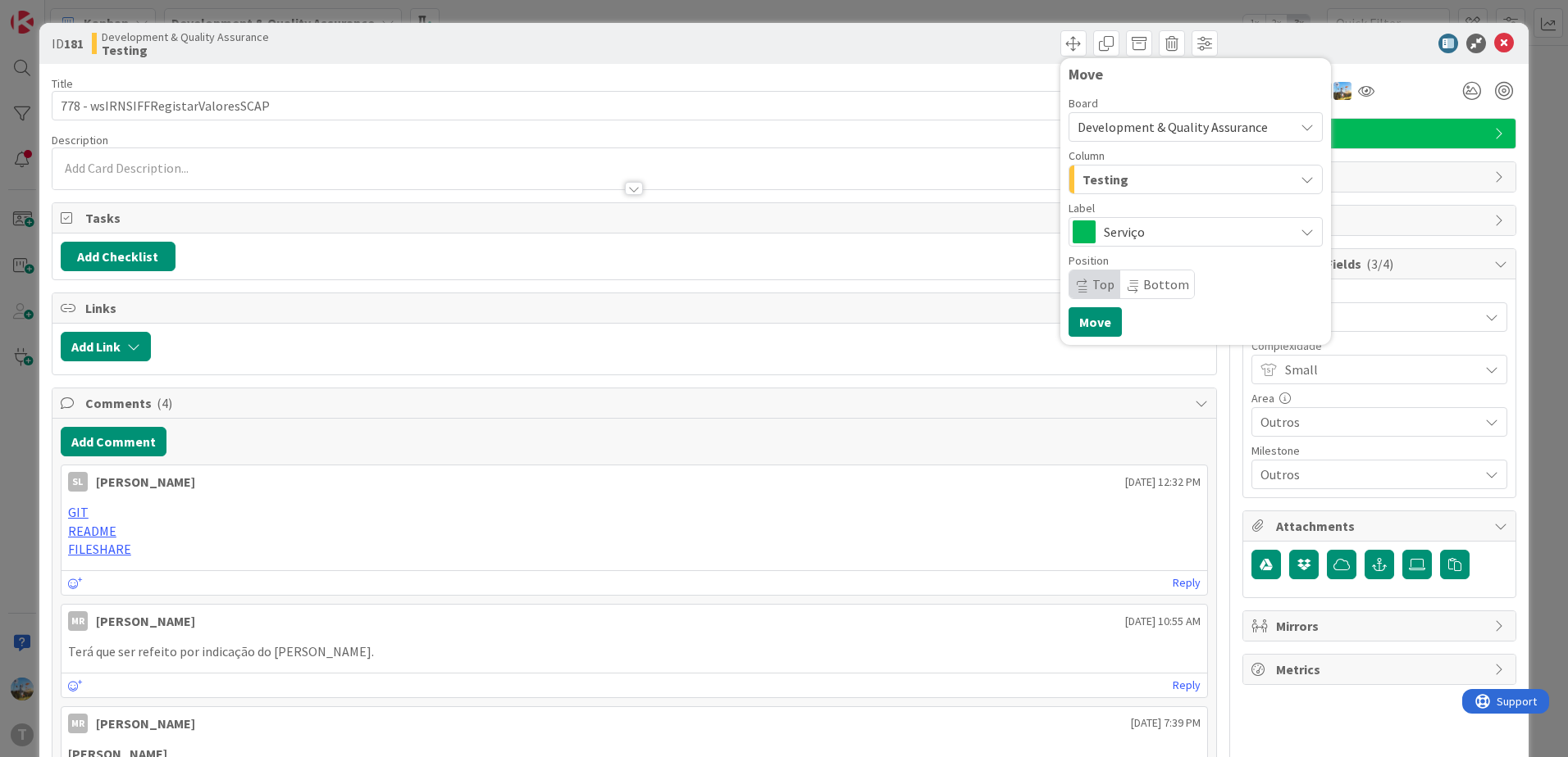
click at [1116, 179] on div "Testing" at bounding box center [1186, 179] width 215 height 26
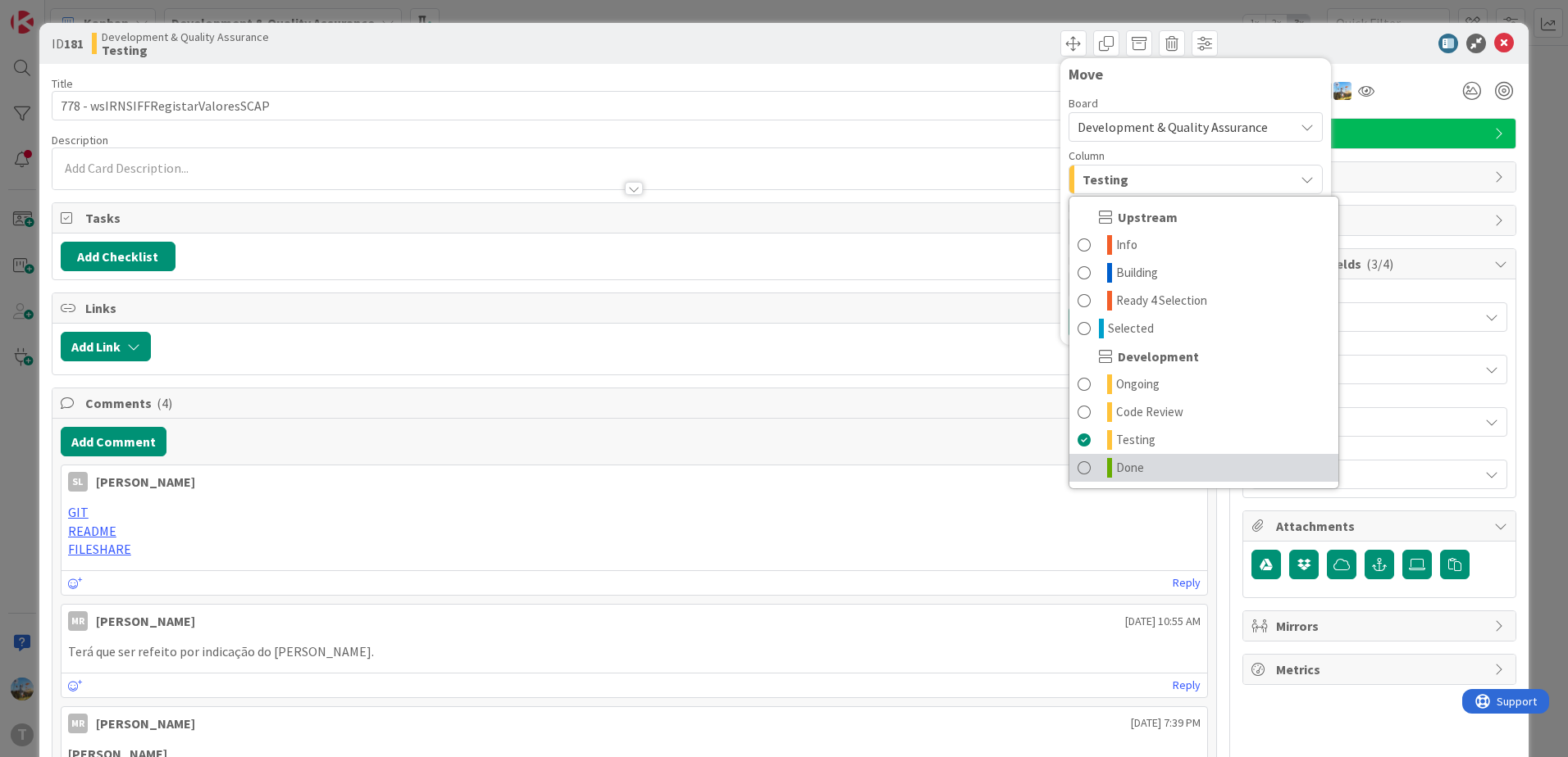
click at [1117, 462] on span "Done" at bounding box center [1129, 468] width 28 height 20
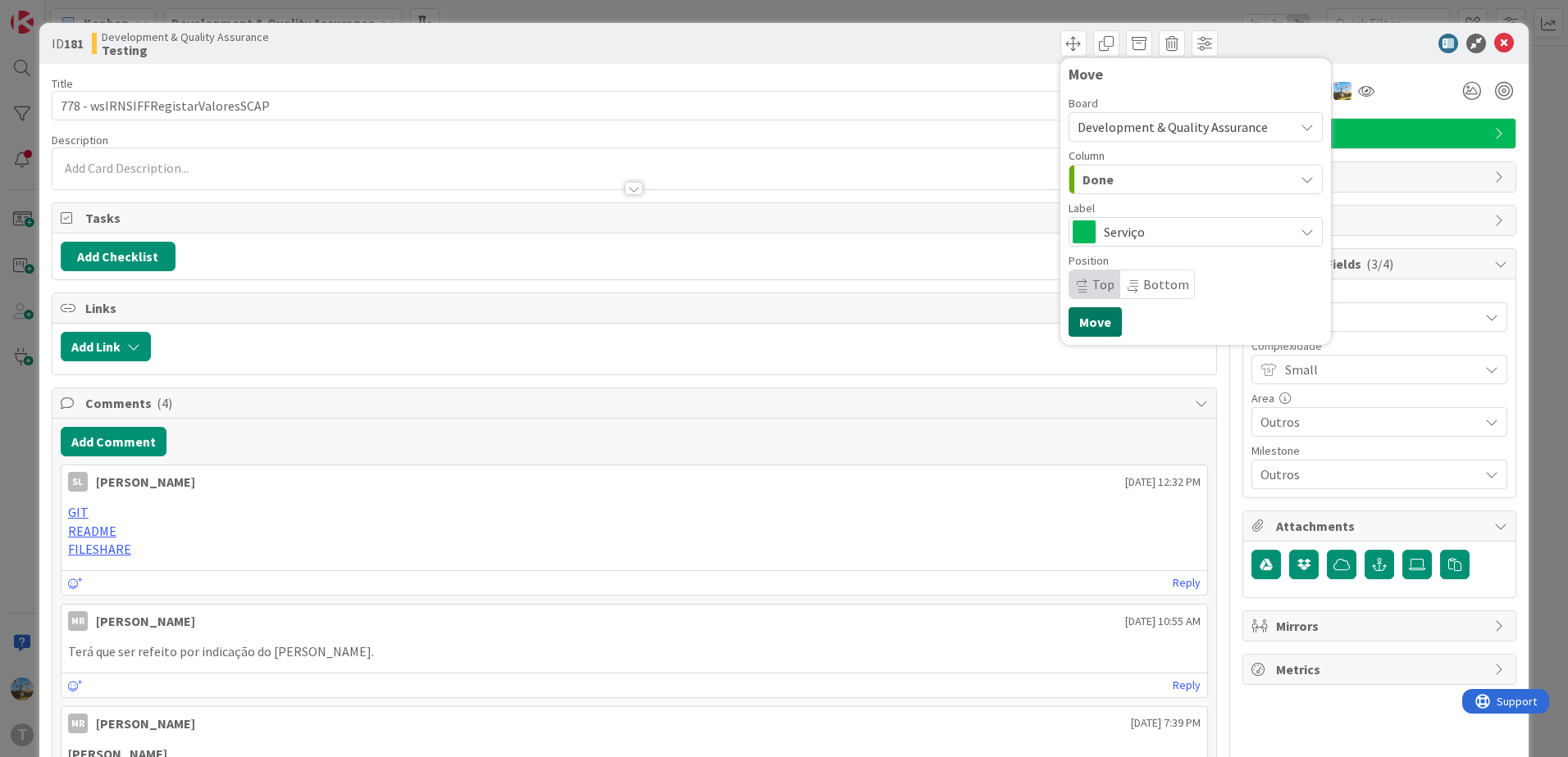
click at [1082, 319] on button "Move" at bounding box center [1095, 321] width 53 height 29
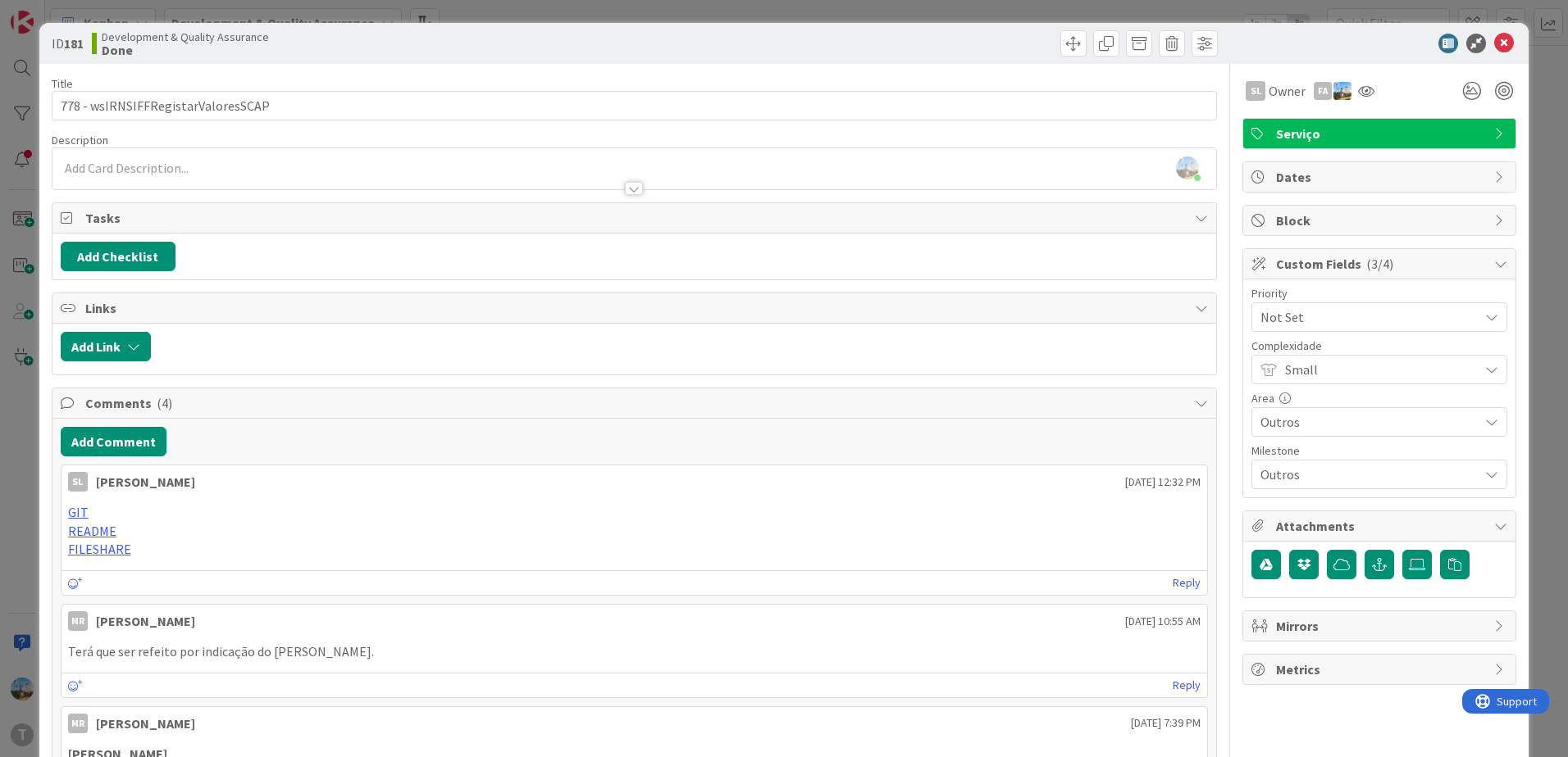
scroll to position [1365, 0]
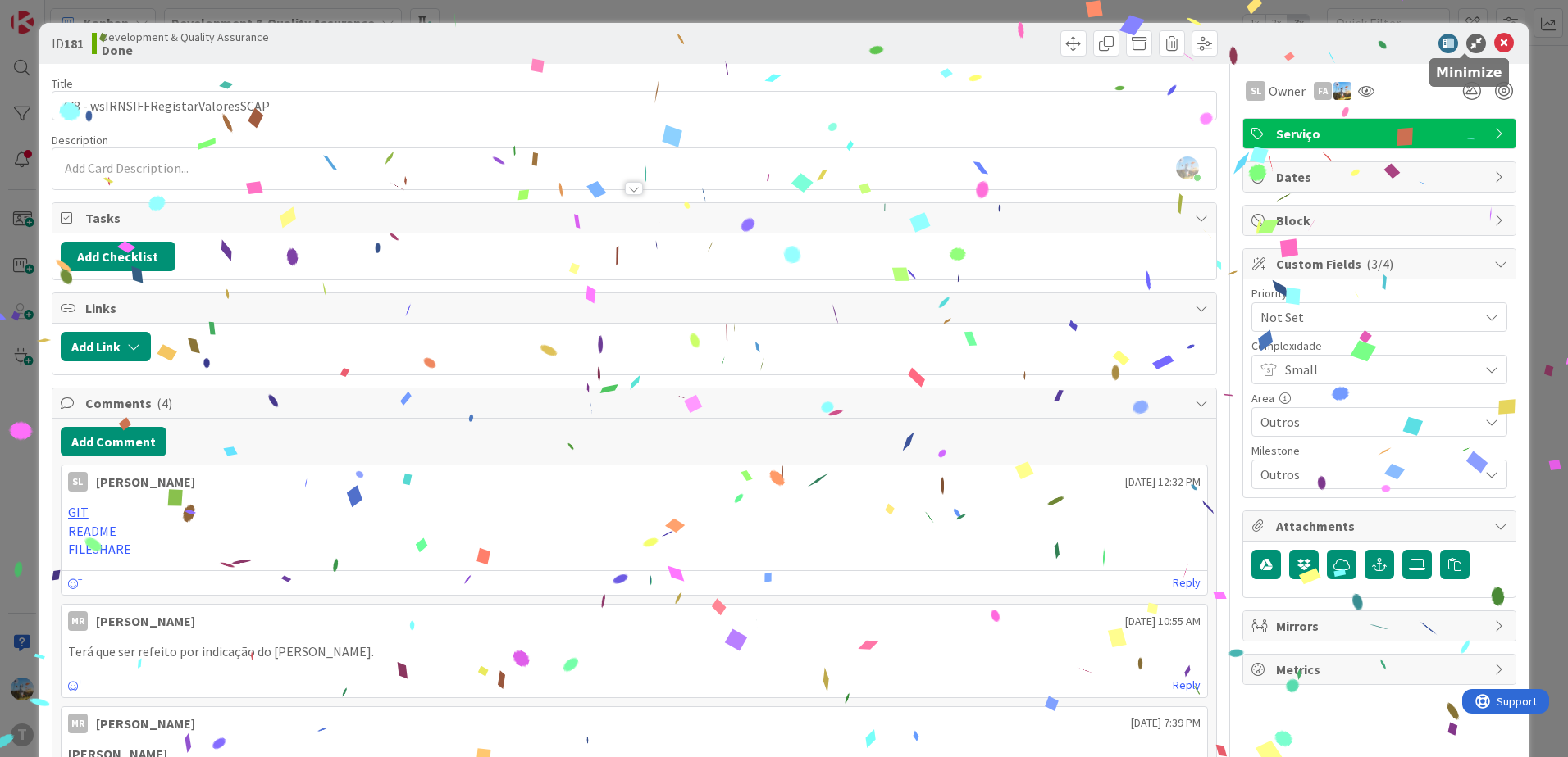
click at [1494, 38] on icon at bounding box center [1504, 43] width 20 height 20
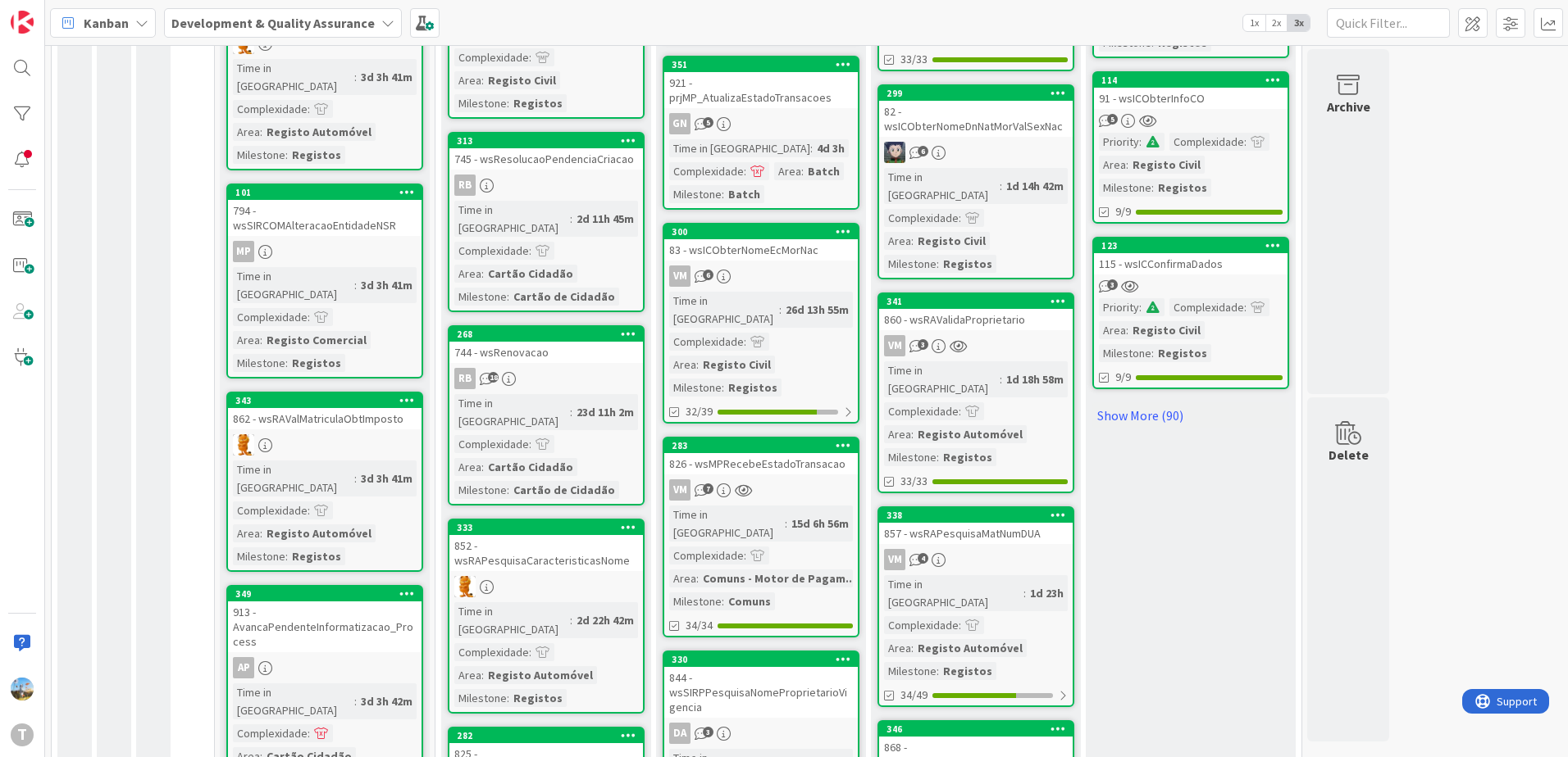
scroll to position [1365, 0]
